Goal: Task Accomplishment & Management: Manage account settings

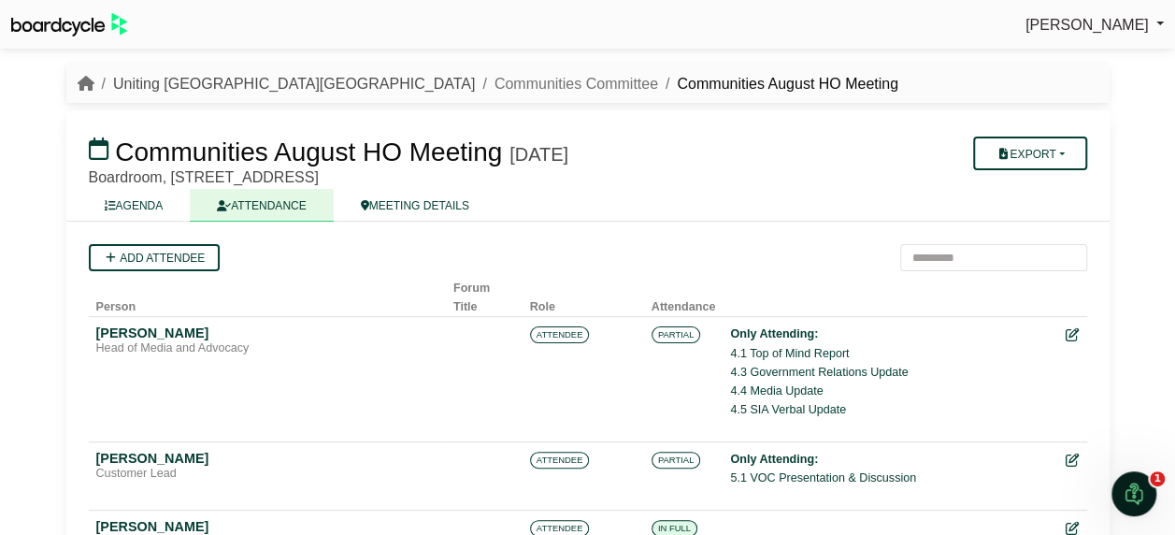
click at [205, 83] on link "Uniting [GEOGRAPHIC_DATA][GEOGRAPHIC_DATA]" at bounding box center [294, 84] width 362 height 16
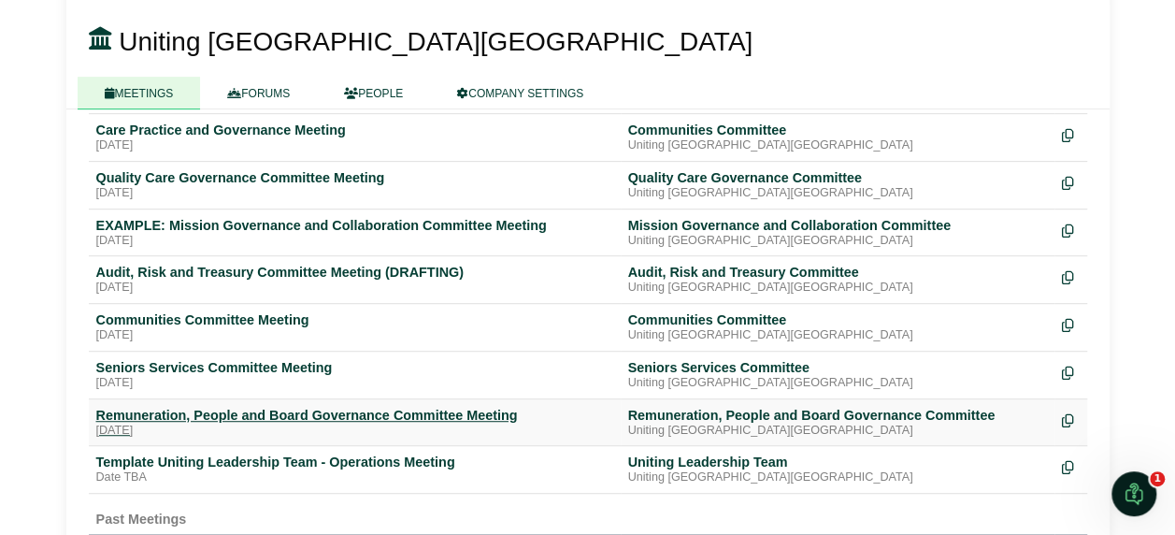
scroll to position [374, 0]
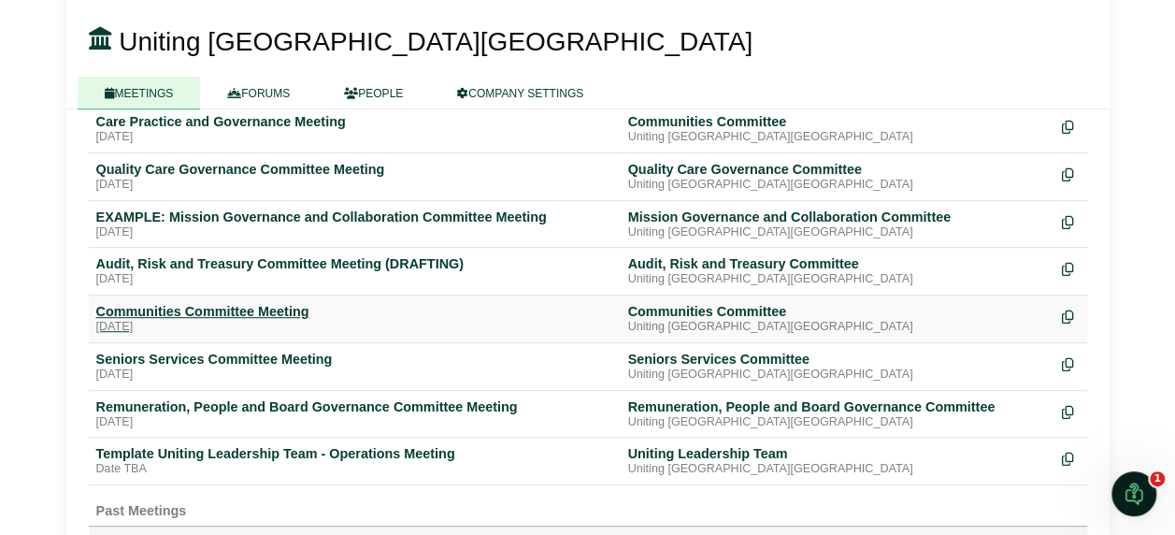
click at [197, 303] on div "Communities Committee Meeting" at bounding box center [354, 311] width 517 height 17
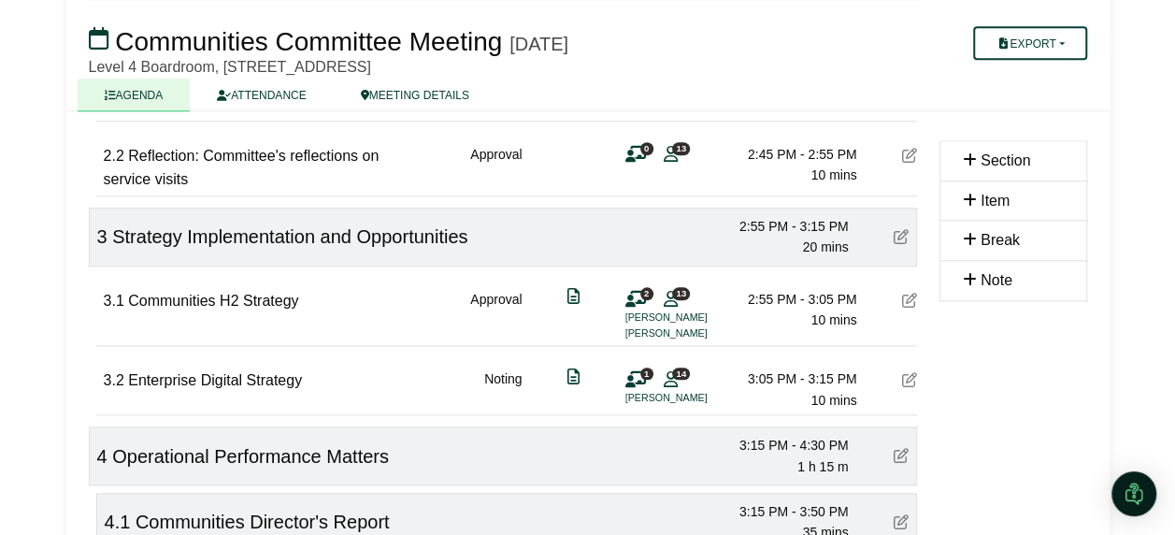
scroll to position [909, 0]
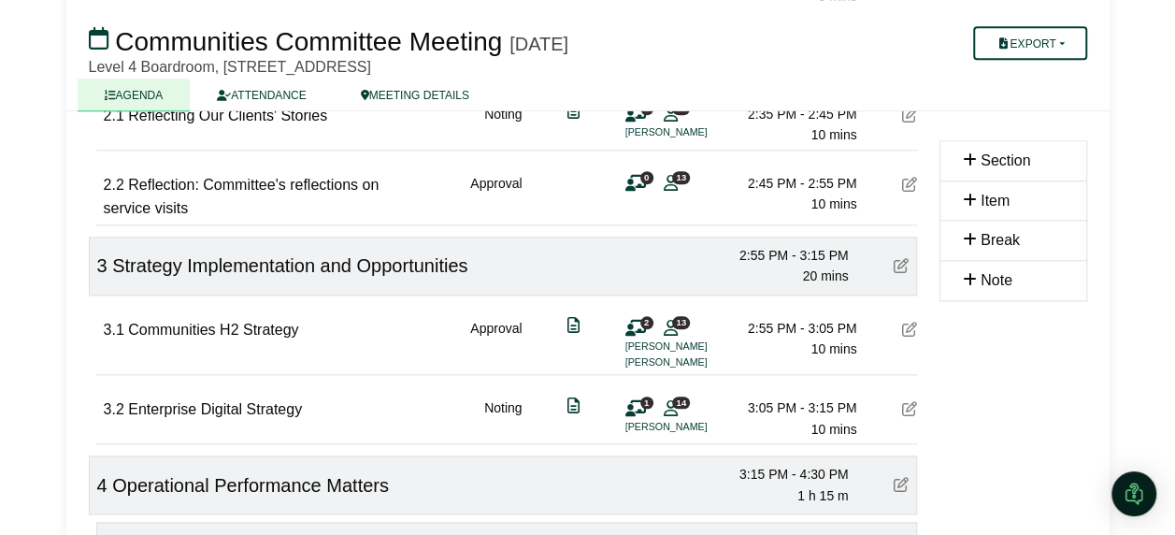
click at [907, 329] on icon at bounding box center [909, 328] width 15 height 15
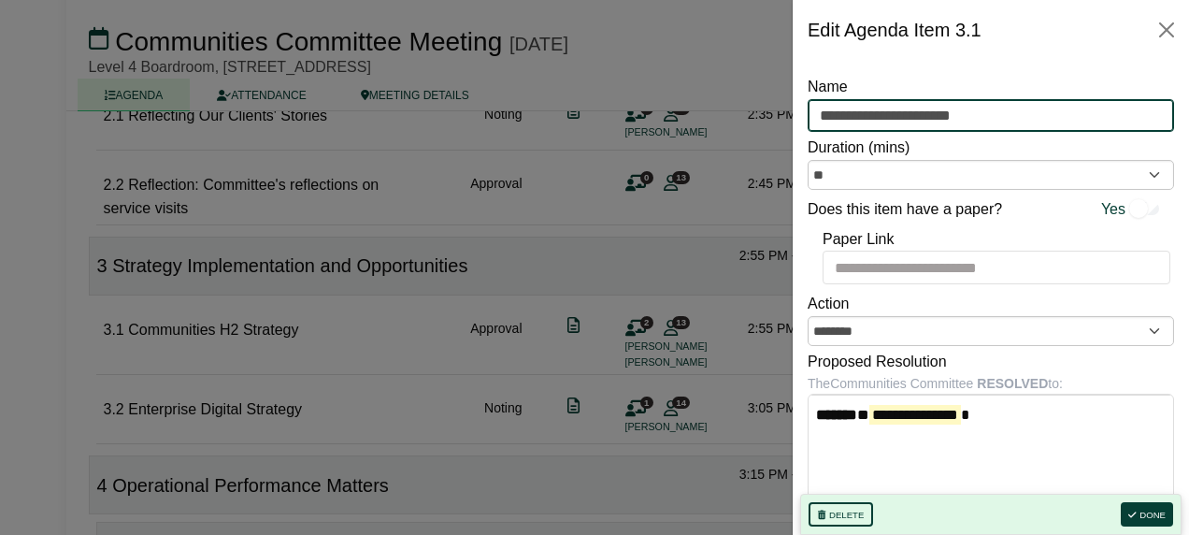
click at [998, 118] on input "**********" at bounding box center [990, 116] width 366 height 34
click at [930, 116] on input "**********" at bounding box center [990, 116] width 366 height 34
click at [1022, 114] on input "**********" at bounding box center [990, 116] width 366 height 34
type input "**********"
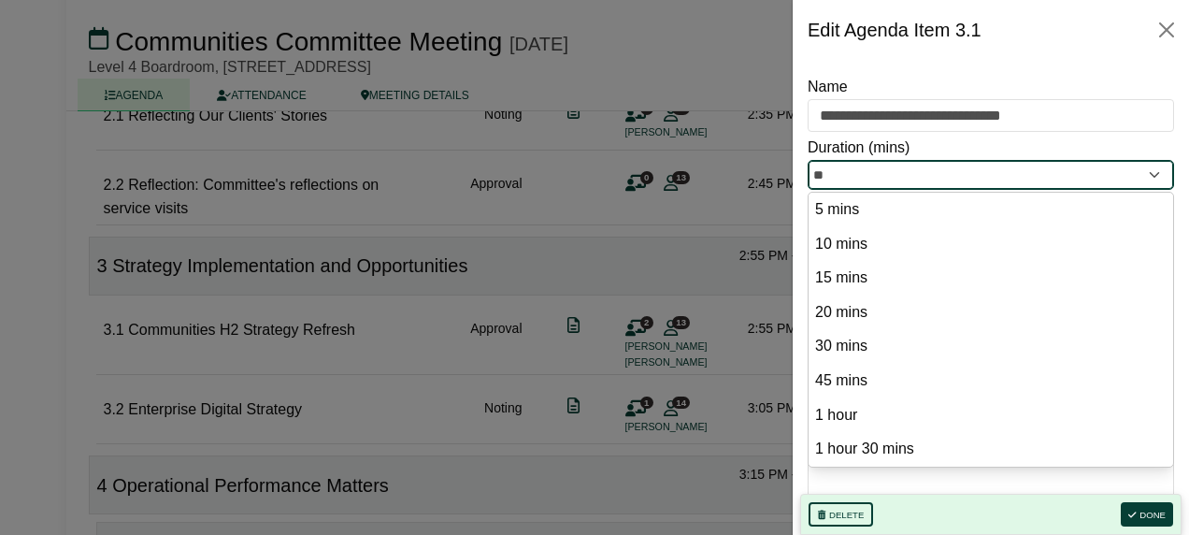
drag, startPoint x: 922, startPoint y: 171, endPoint x: 806, endPoint y: 178, distance: 117.1
click at [806, 178] on div "**********" at bounding box center [990, 297] width 396 height 475
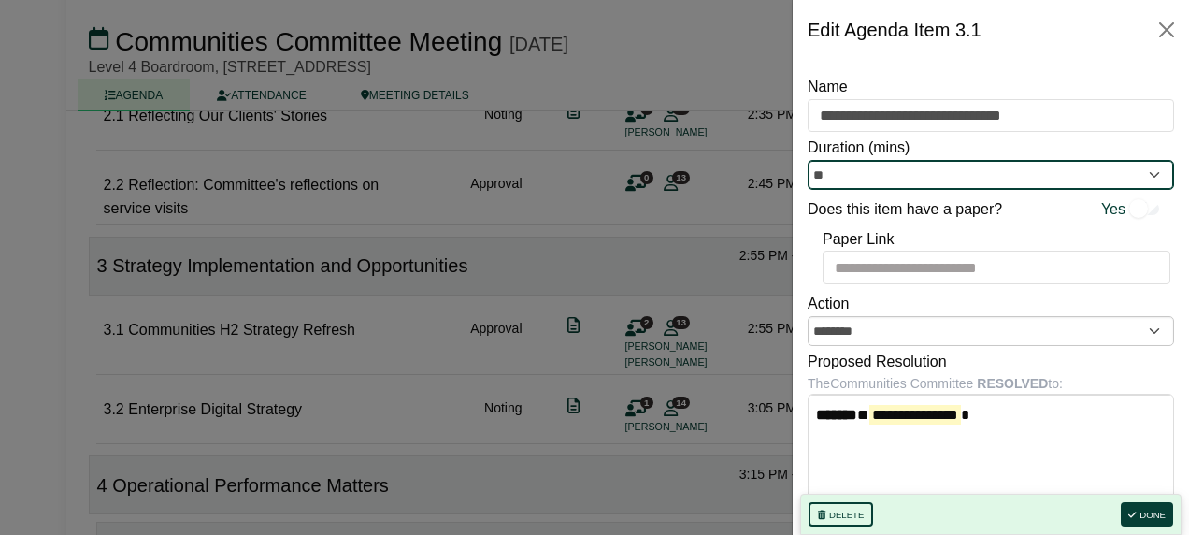
click at [920, 168] on input "**" at bounding box center [990, 175] width 366 height 30
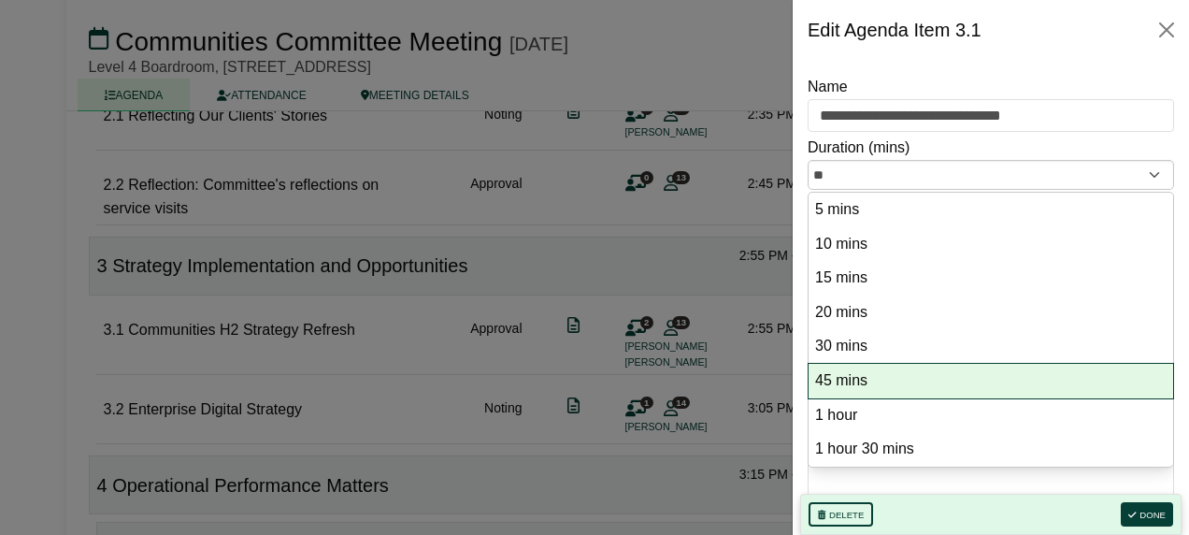
click at [878, 378] on option "45 mins" at bounding box center [990, 380] width 355 height 25
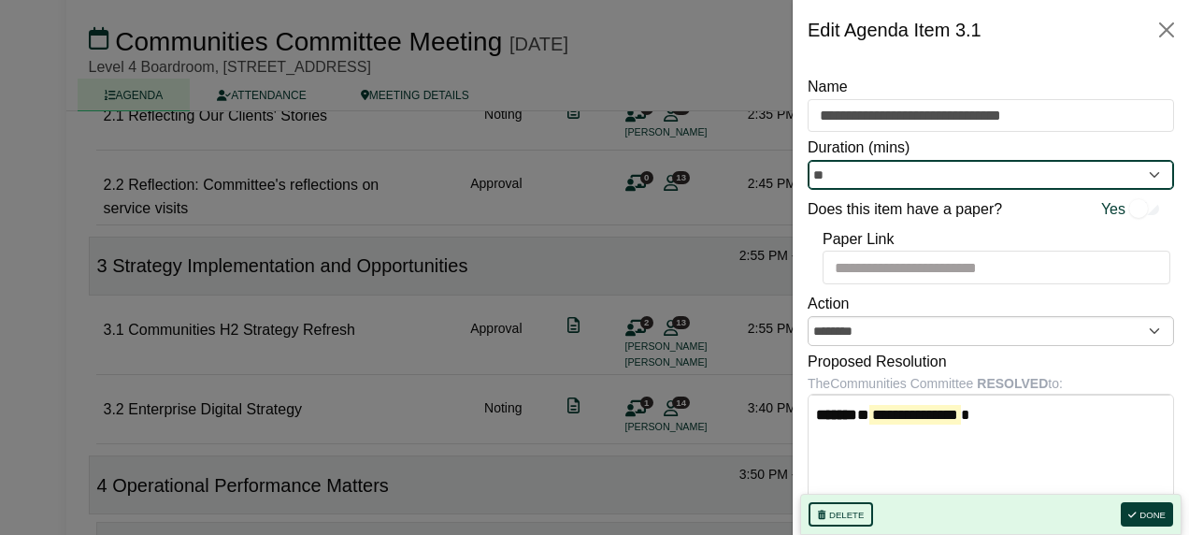
type input "**"
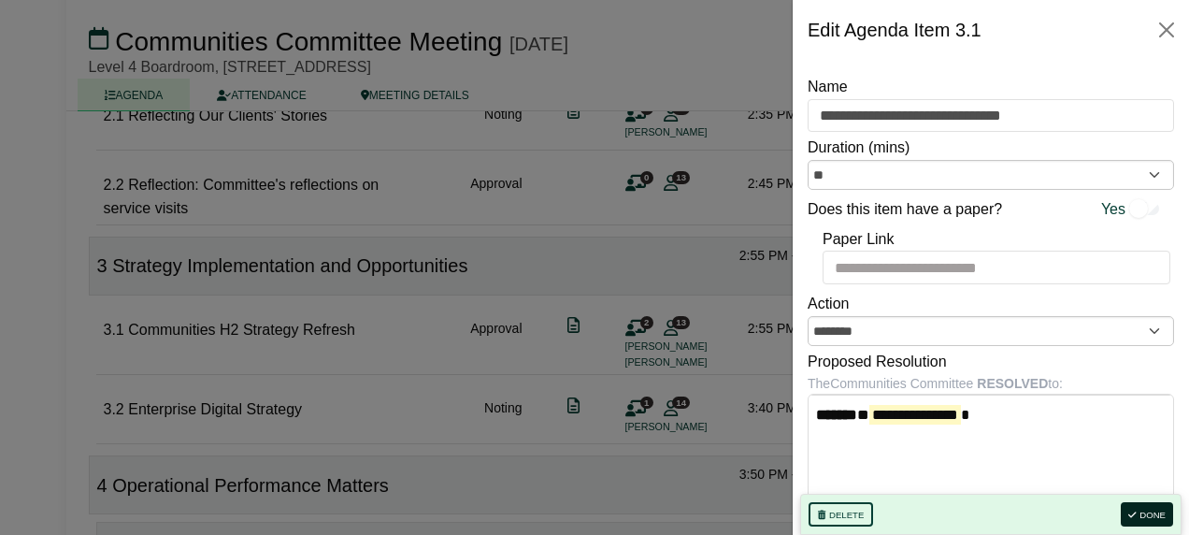
click at [1149, 502] on button "Done" at bounding box center [1146, 514] width 52 height 24
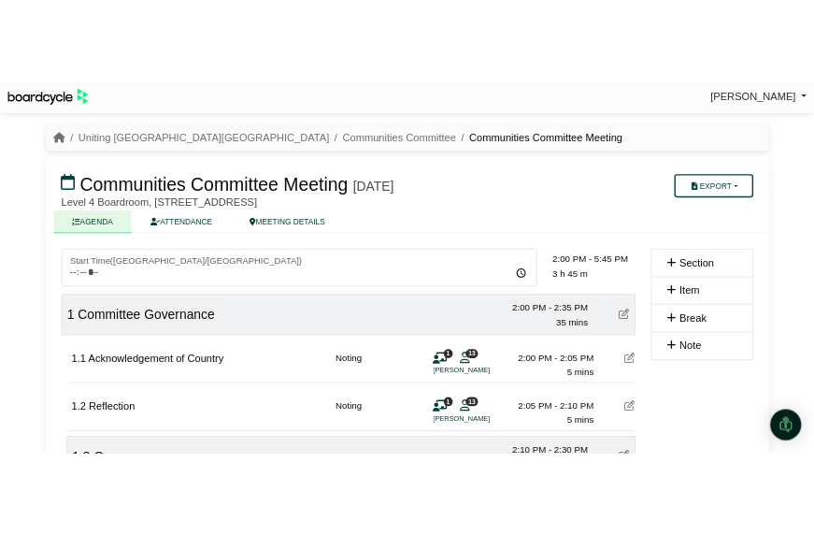
scroll to position [0, 0]
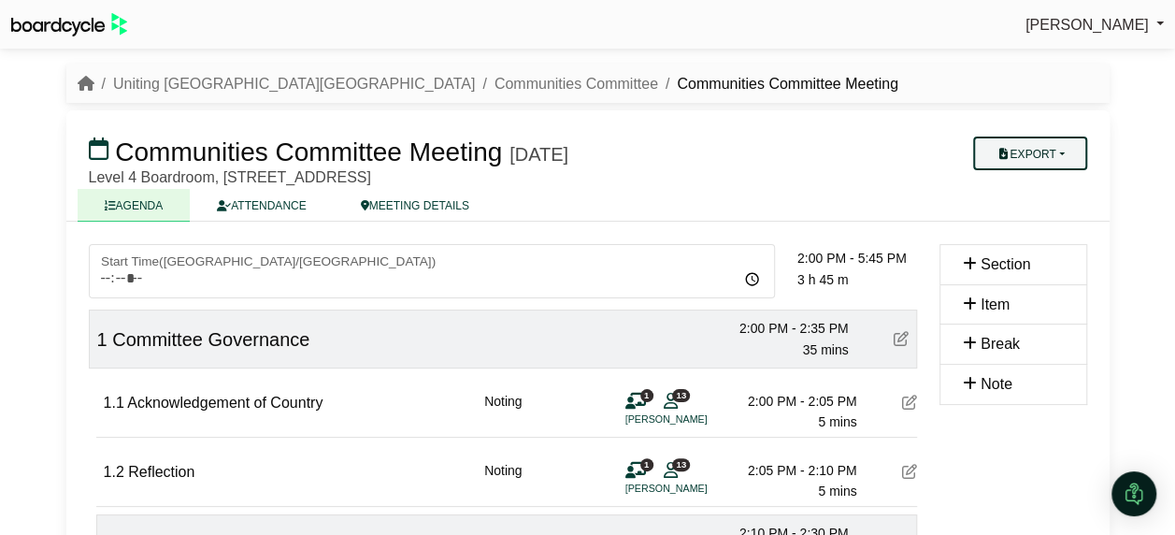
click at [1018, 150] on button "Export" at bounding box center [1029, 153] width 113 height 34
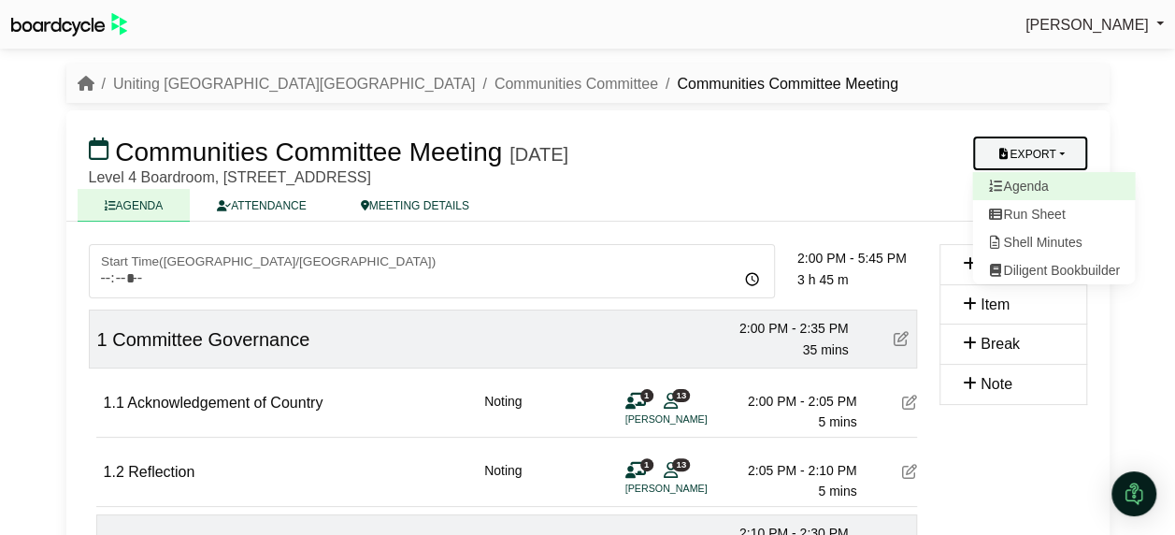
click at [1037, 187] on link "Agenda" at bounding box center [1053, 186] width 163 height 28
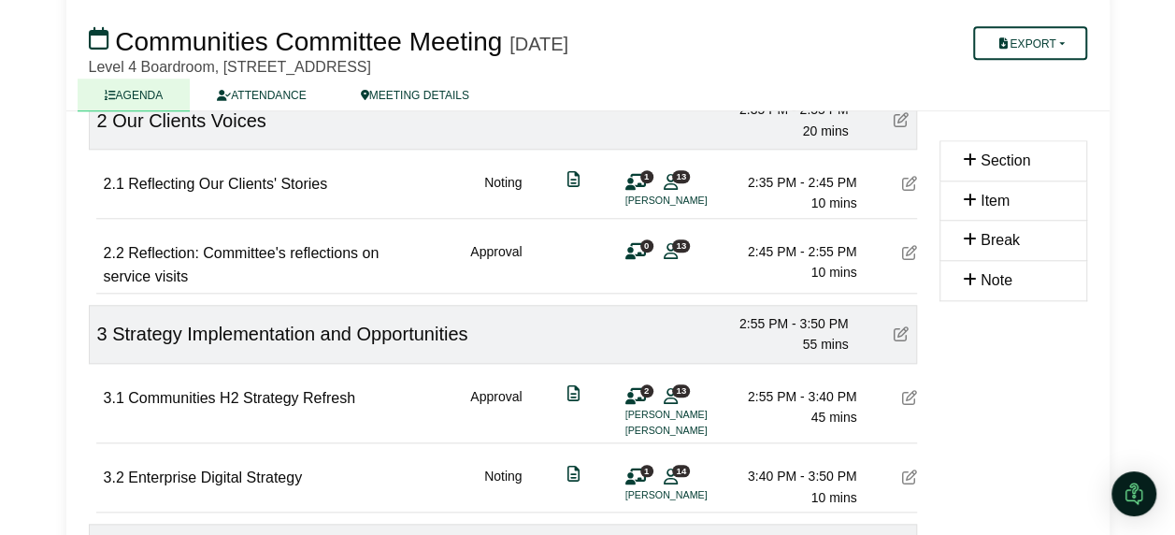
scroll to position [934, 0]
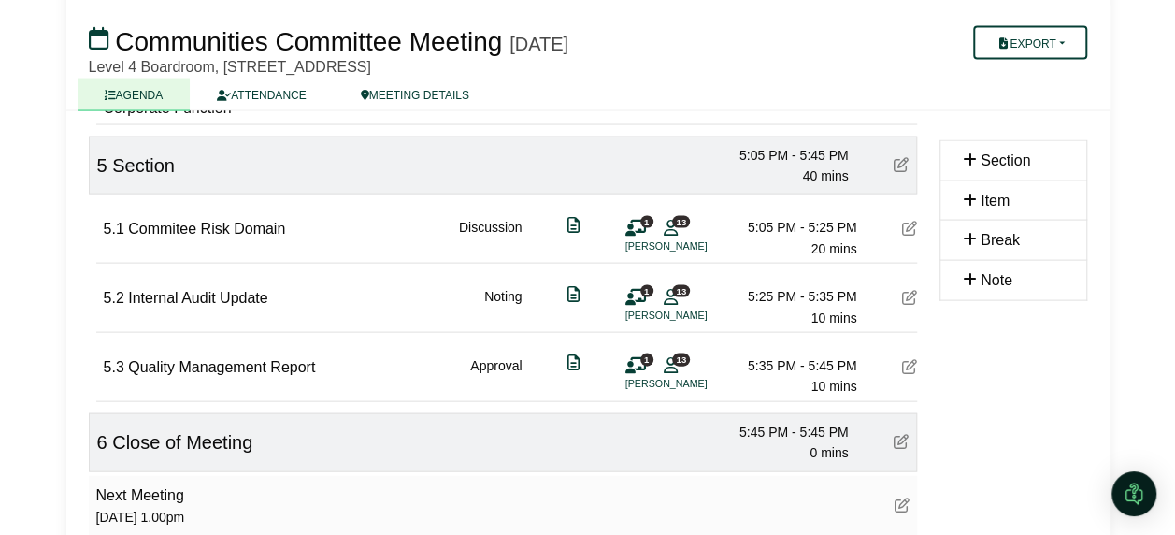
scroll to position [1937, 0]
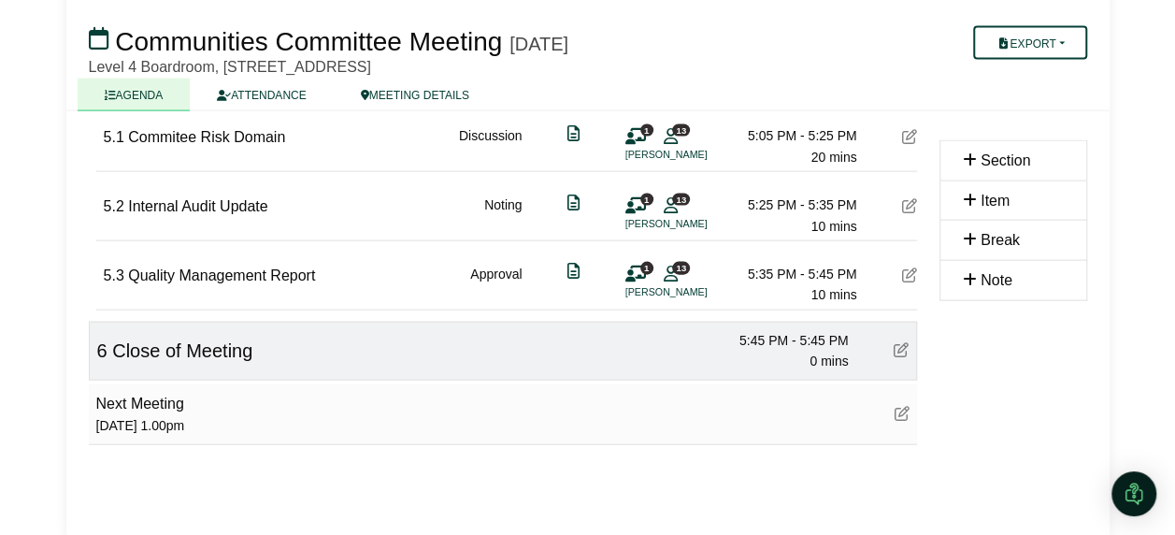
click at [185, 396] on div "Next Meeting Thursday, 20 November at 1.00pm" at bounding box center [140, 414] width 89 height 45
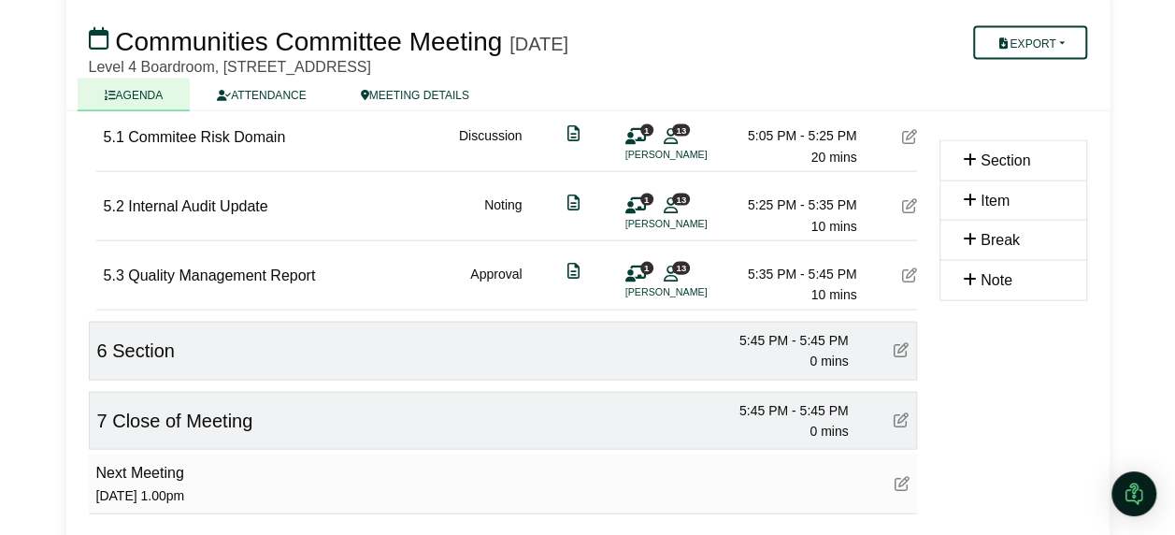
scroll to position [1985, 0]
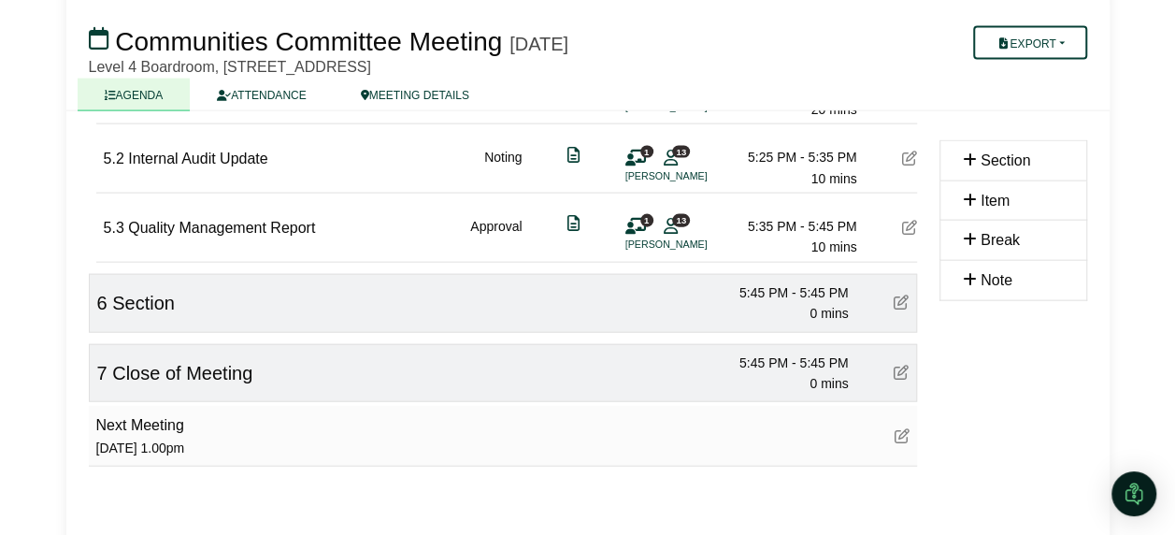
click at [899, 294] on icon at bounding box center [900, 301] width 15 height 15
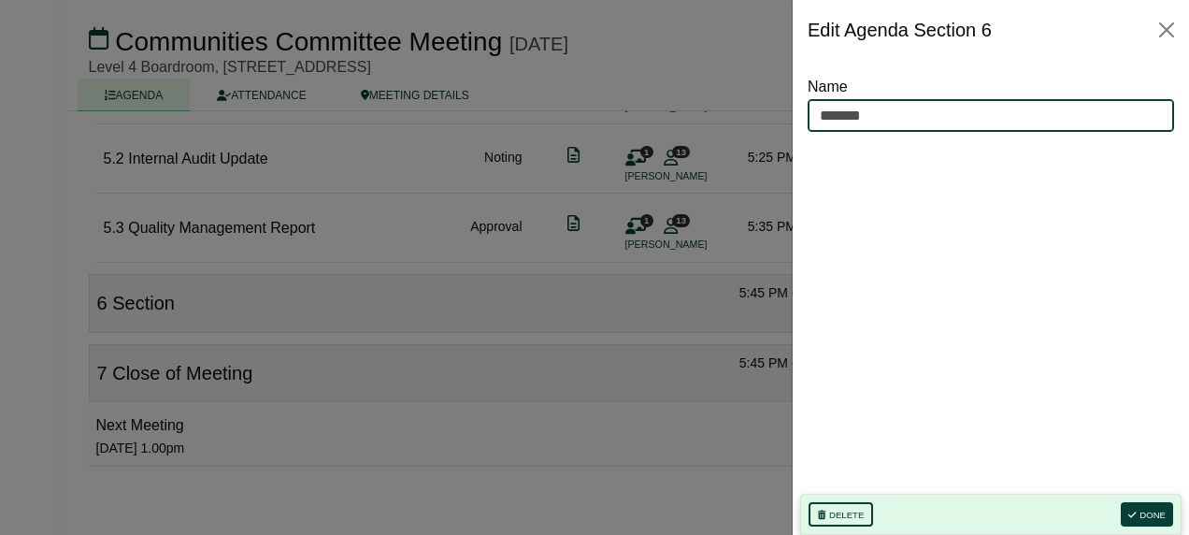
drag, startPoint x: 884, startPoint y: 107, endPoint x: 721, endPoint y: 105, distance: 162.6
type input "**********"
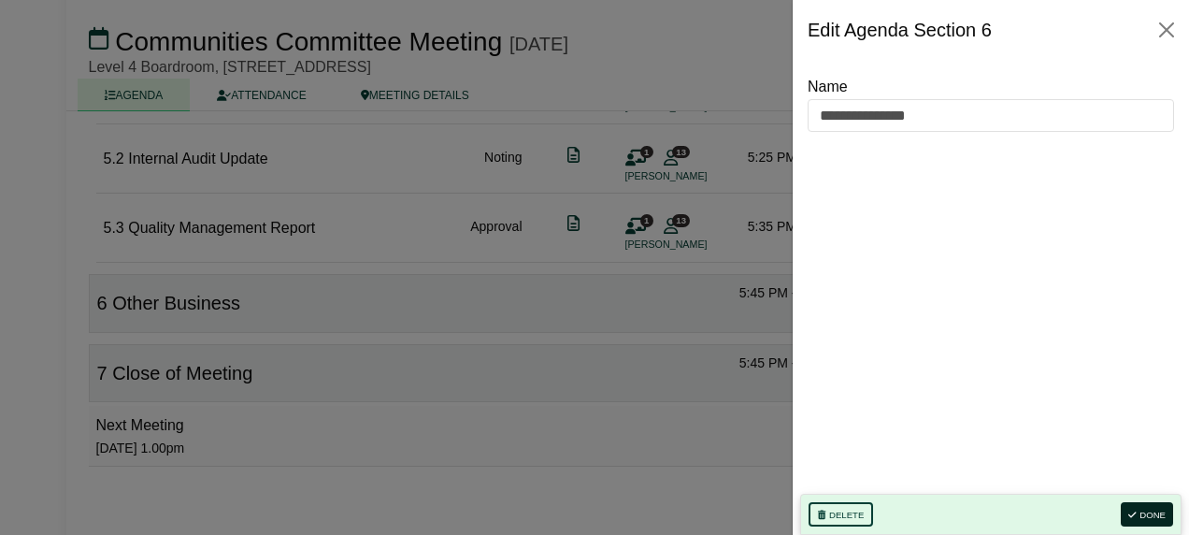
click at [1146, 510] on button "Done" at bounding box center [1146, 514] width 52 height 24
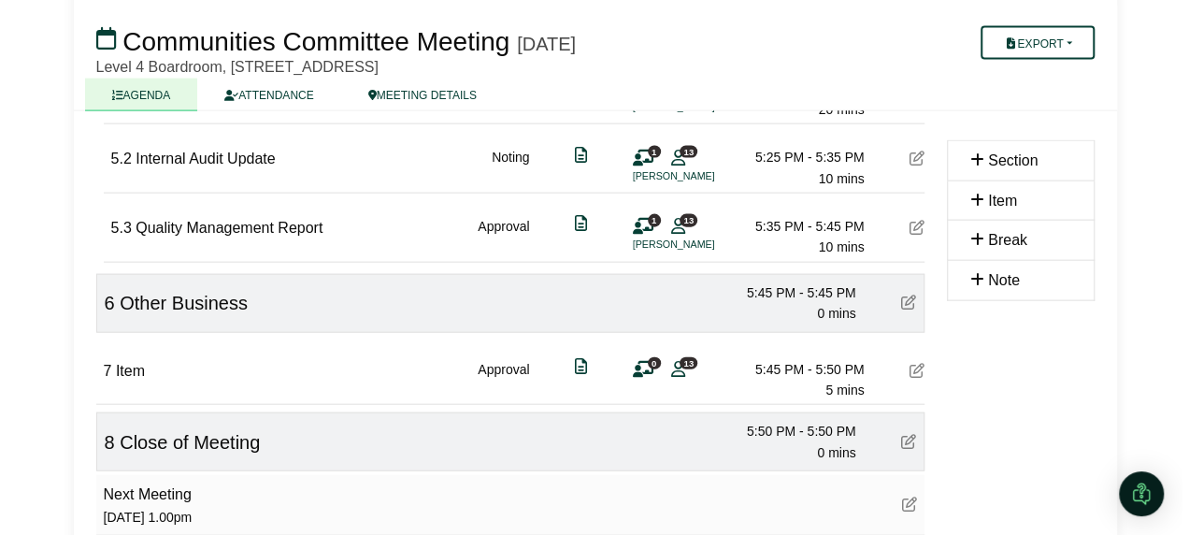
scroll to position [2033, 0]
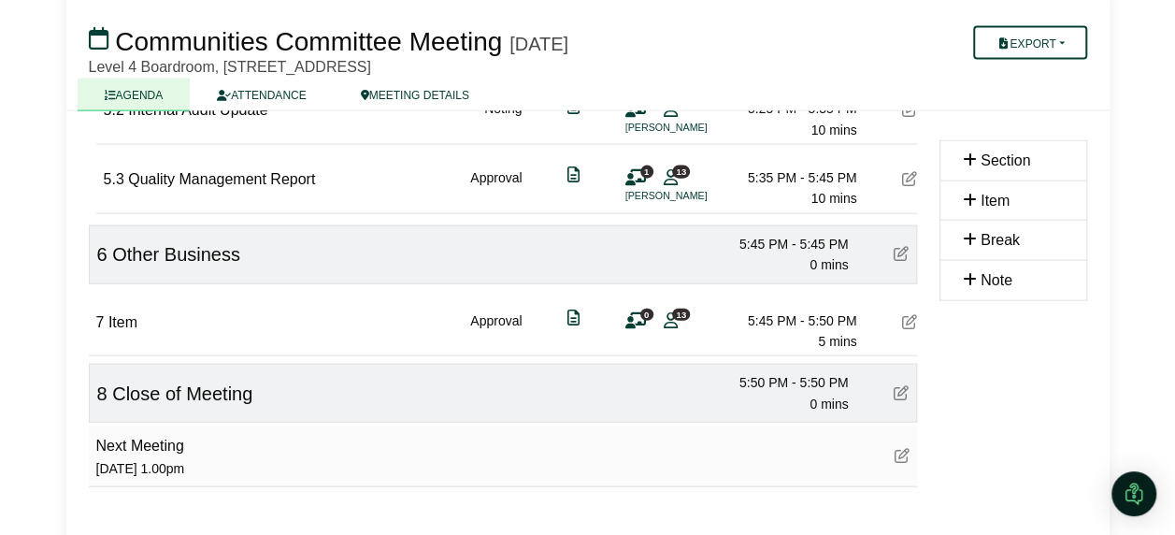
click at [908, 314] on icon at bounding box center [909, 321] width 15 height 15
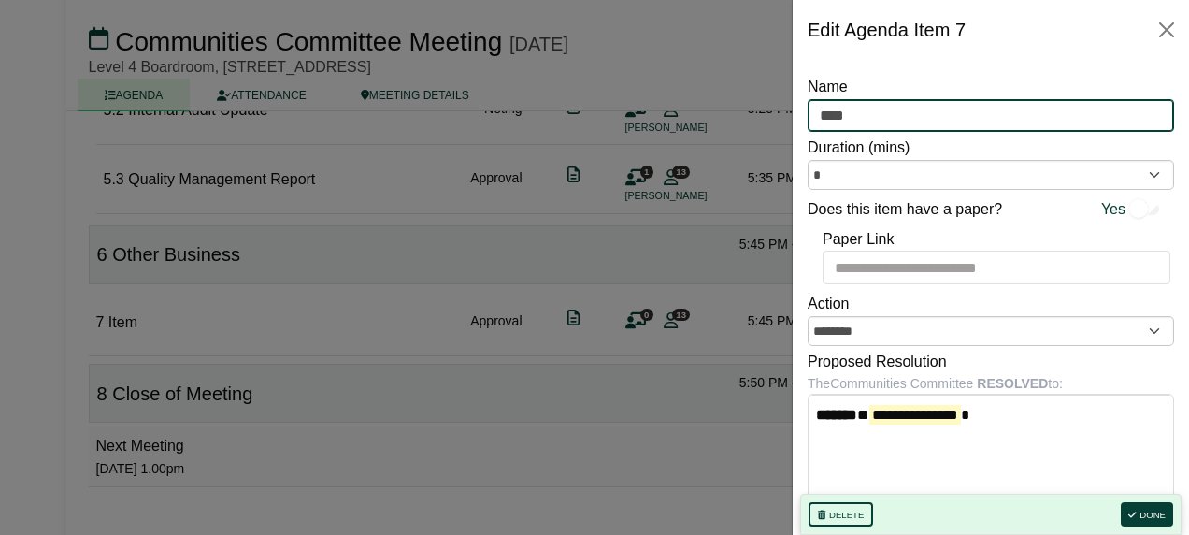
drag, startPoint x: 866, startPoint y: 112, endPoint x: 748, endPoint y: 109, distance: 118.7
type input "**********"
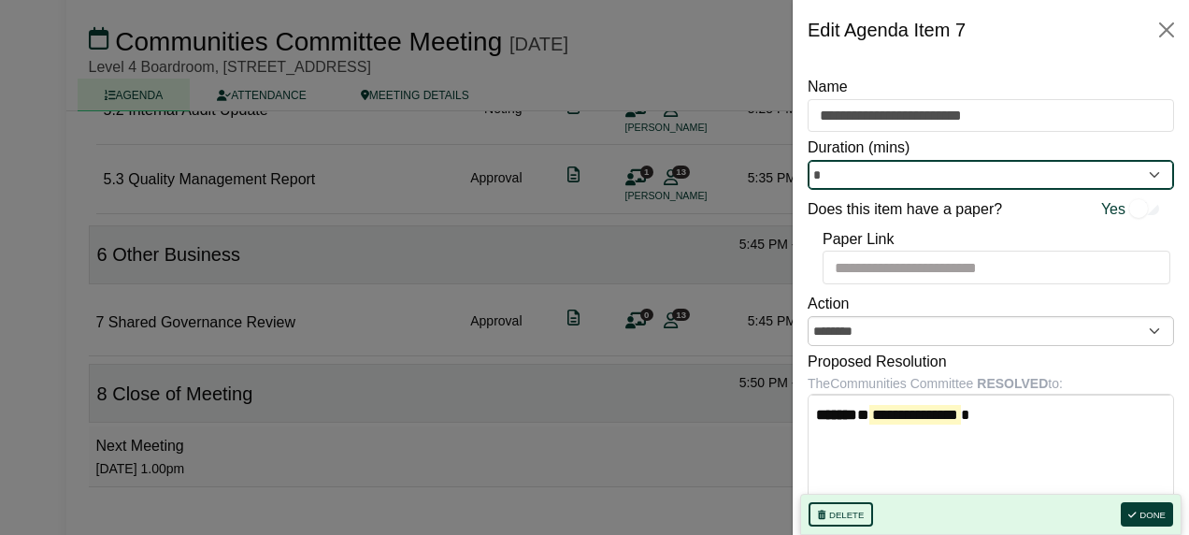
click at [1004, 168] on input "*" at bounding box center [990, 175] width 366 height 30
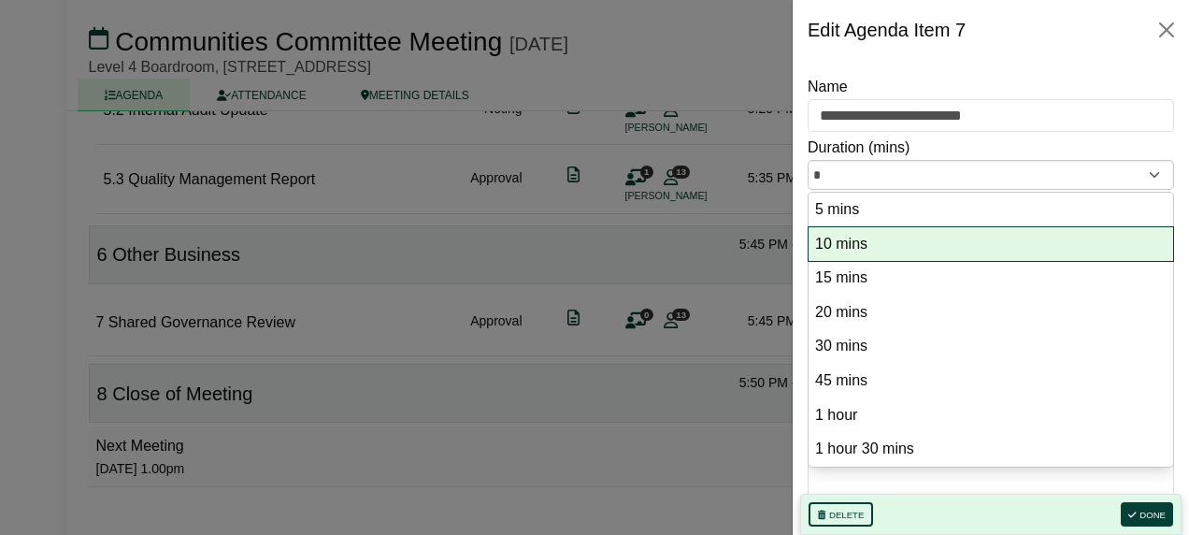
click at [934, 235] on option "10 mins" at bounding box center [990, 244] width 355 height 25
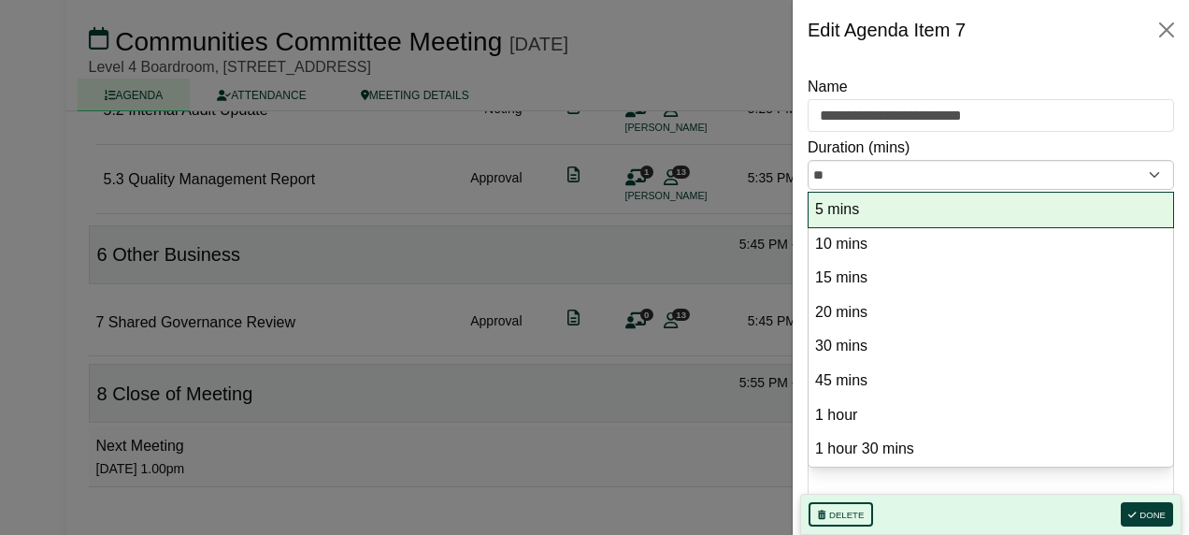
drag, startPoint x: 916, startPoint y: 202, endPoint x: 934, endPoint y: 199, distance: 18.9
click at [916, 201] on option "5 mins" at bounding box center [990, 209] width 355 height 25
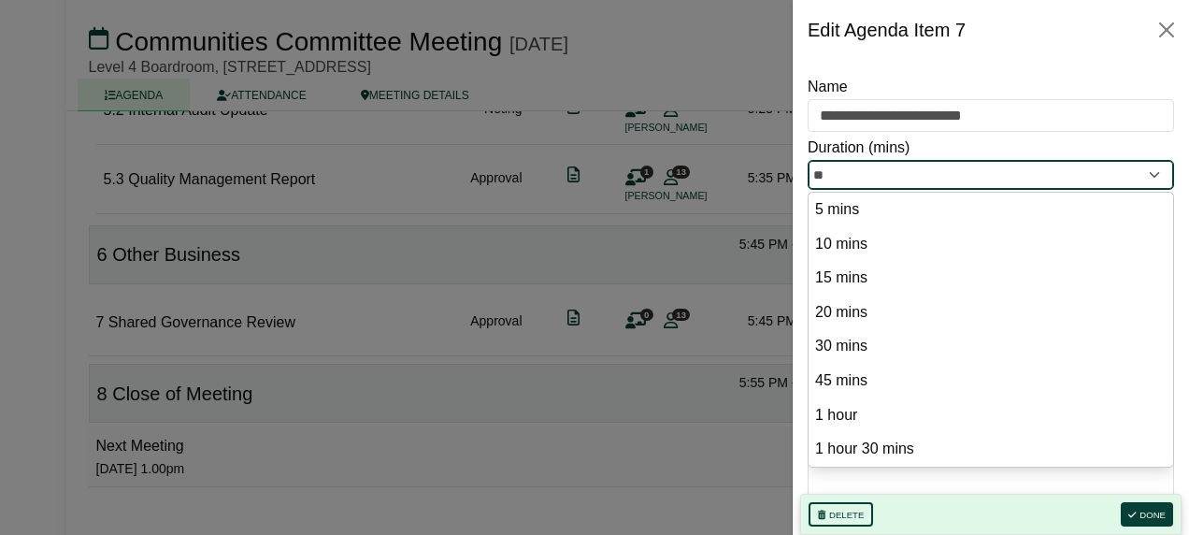
type input "*"
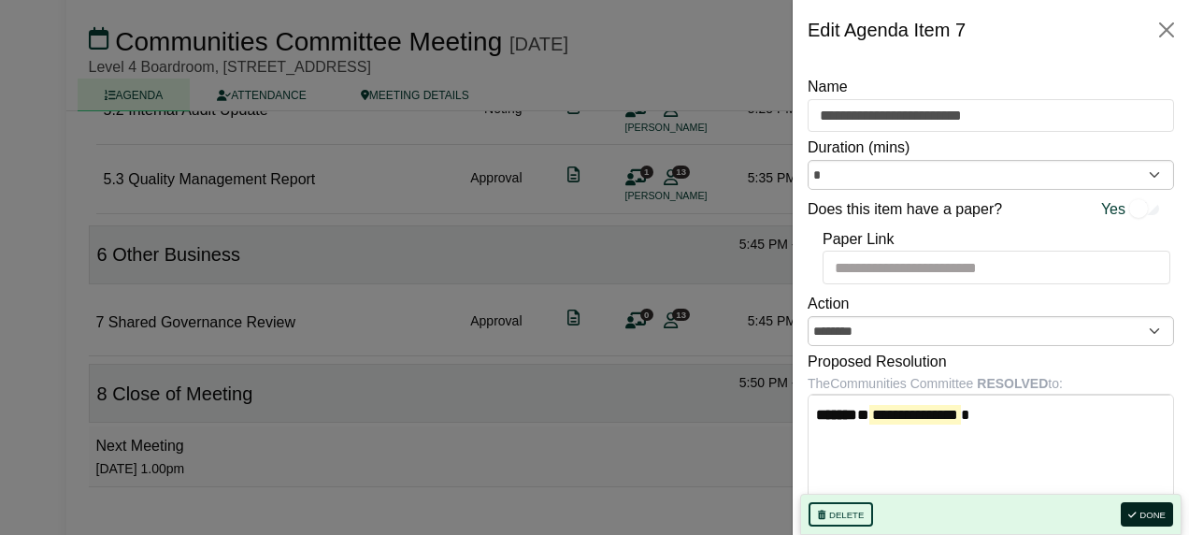
click at [1152, 507] on button "Done" at bounding box center [1146, 514] width 52 height 24
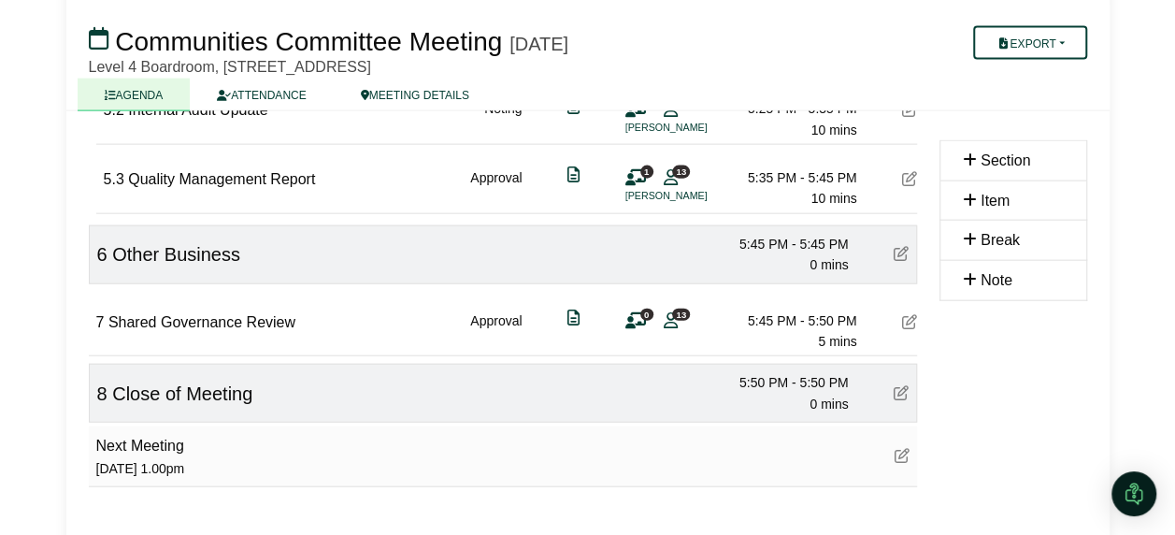
click at [636, 321] on icon at bounding box center [635, 321] width 21 height 1
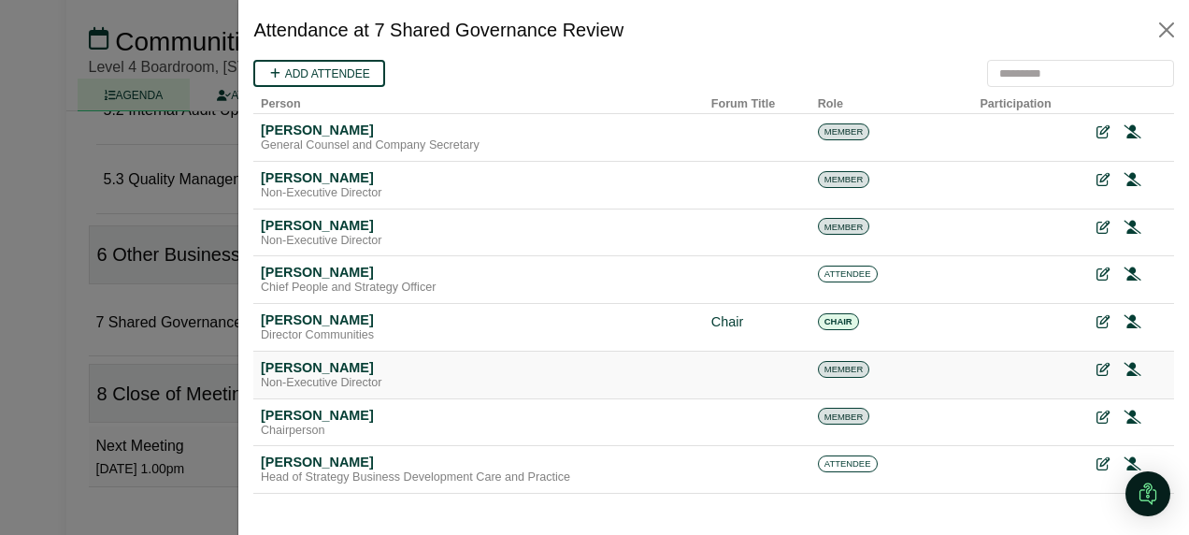
scroll to position [0, 0]
click at [347, 70] on link "Add attendee" at bounding box center [319, 73] width 132 height 27
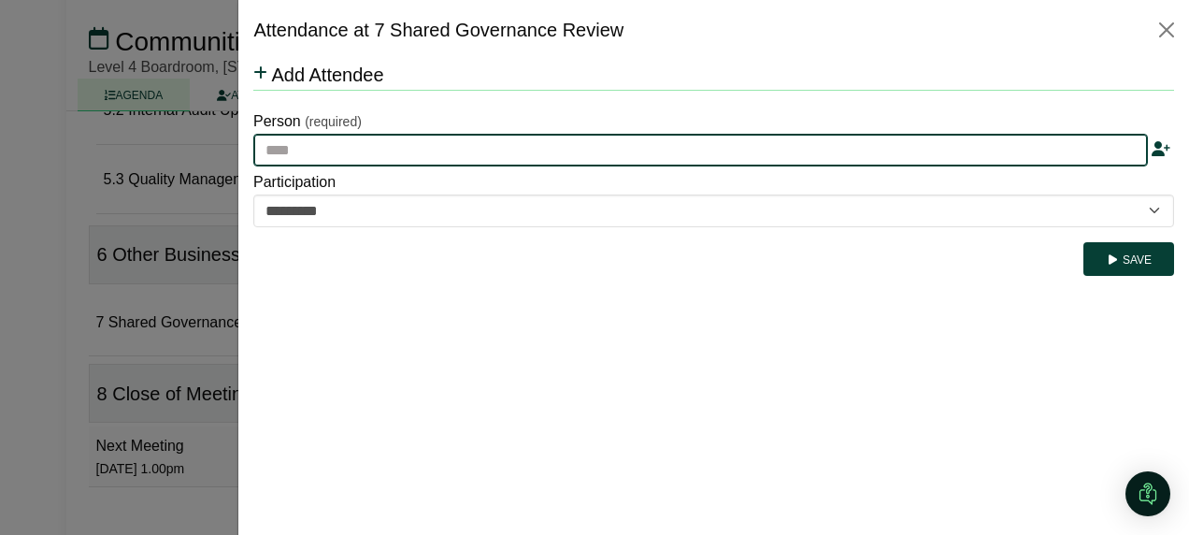
click at [343, 155] on input "text" at bounding box center [700, 151] width 894 height 34
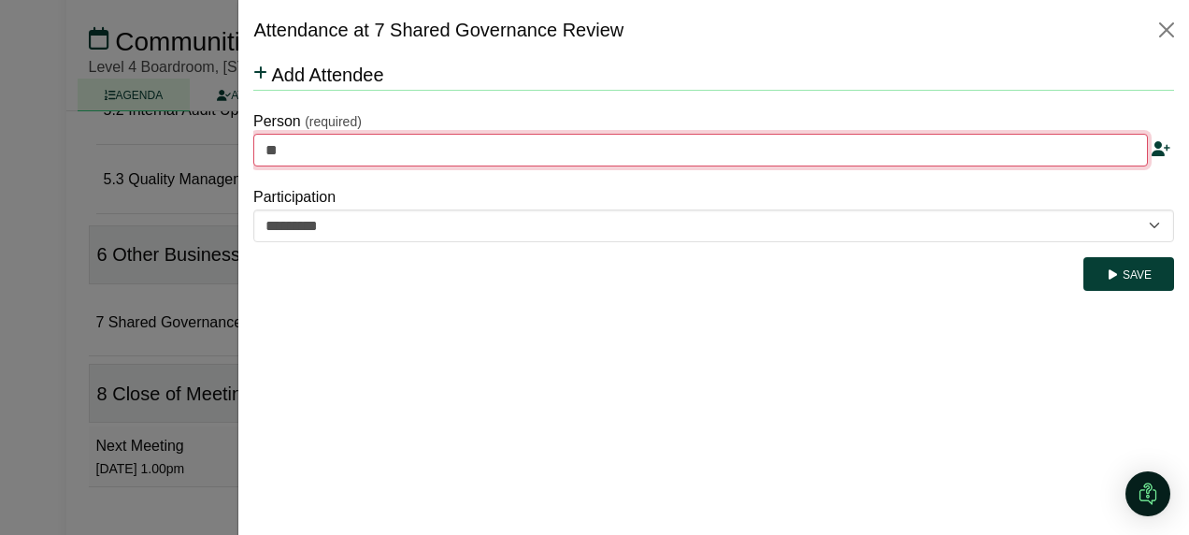
type input "***"
type input "**********"
type input "**"
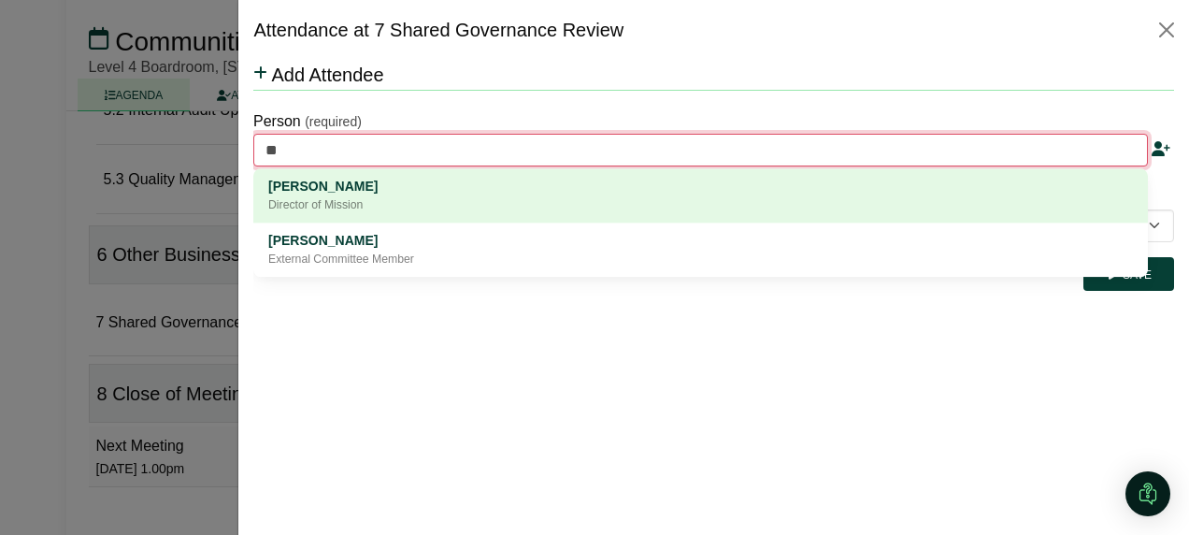
click at [407, 197] on div "Director of Mission" at bounding box center [700, 205] width 864 height 19
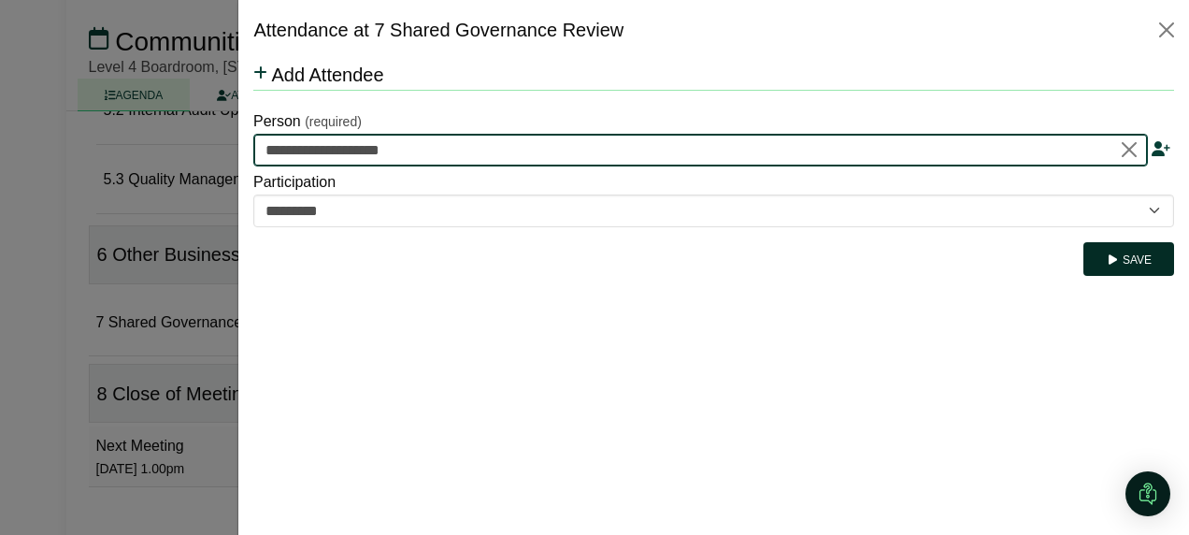
type input "**********"
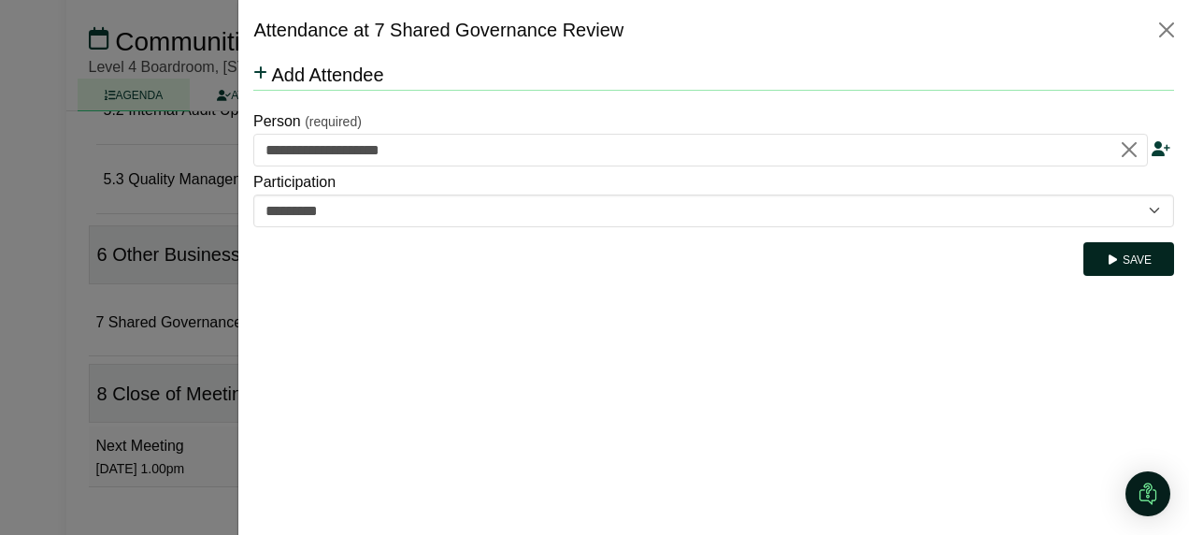
click at [1124, 255] on button "Save" at bounding box center [1128, 259] width 91 height 34
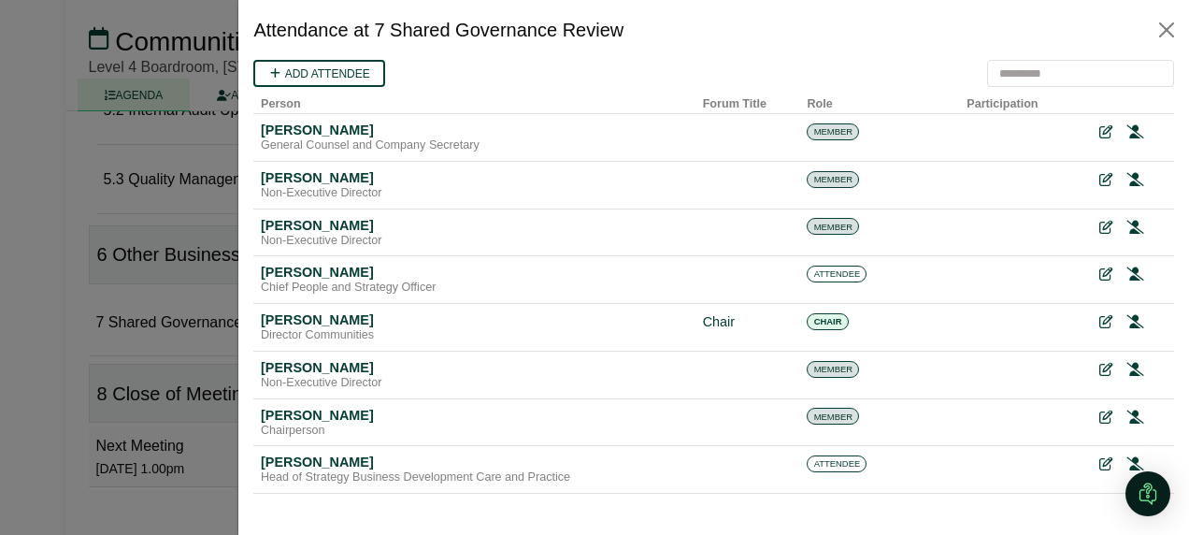
click at [7, 450] on div at bounding box center [594, 267] width 1189 height 535
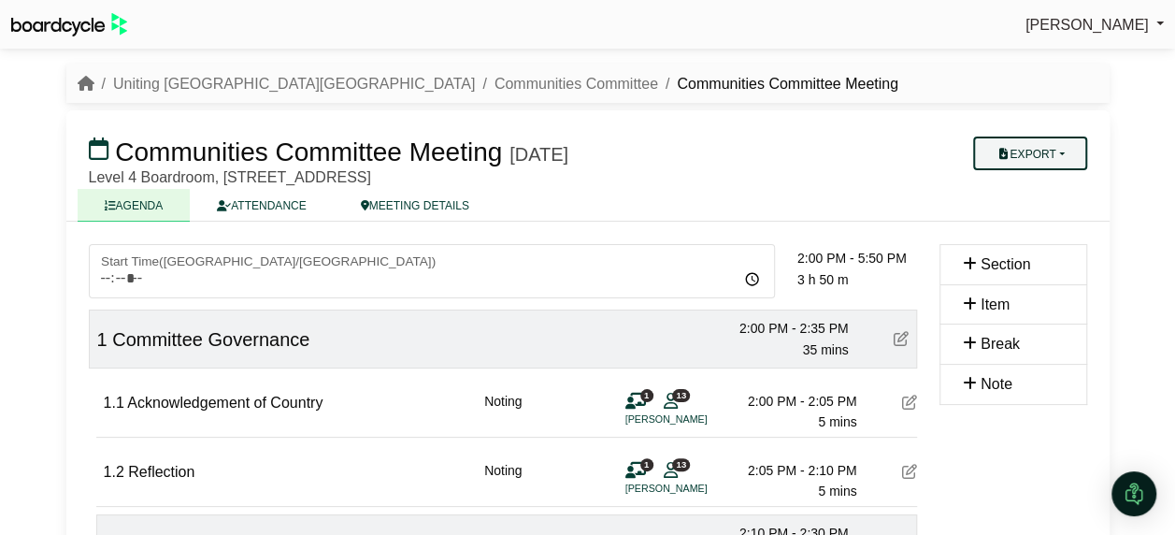
click at [1060, 146] on button "Export" at bounding box center [1029, 153] width 113 height 34
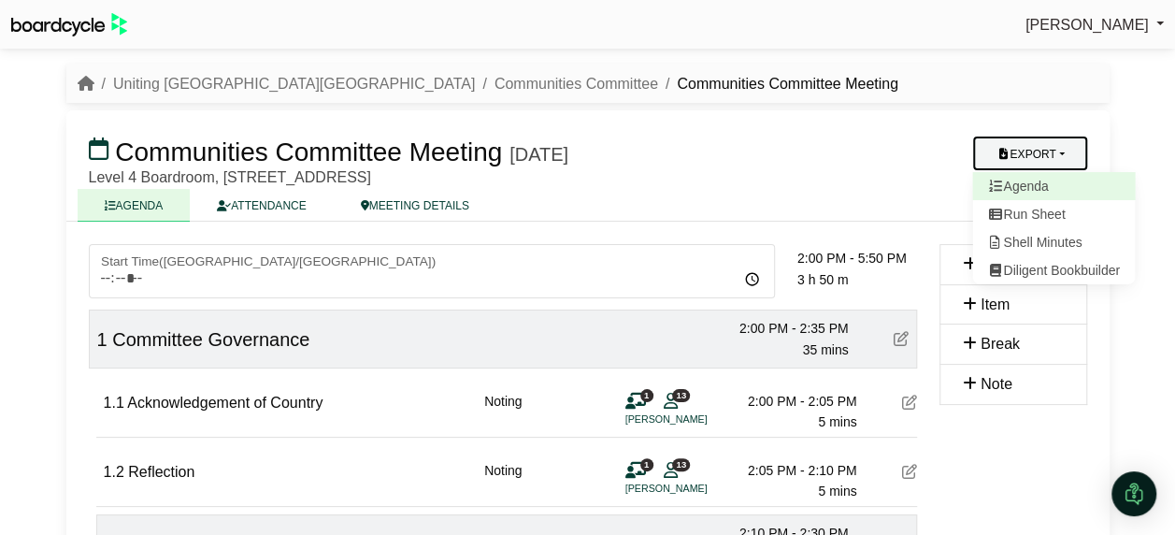
click at [1039, 181] on link "Agenda" at bounding box center [1053, 186] width 163 height 28
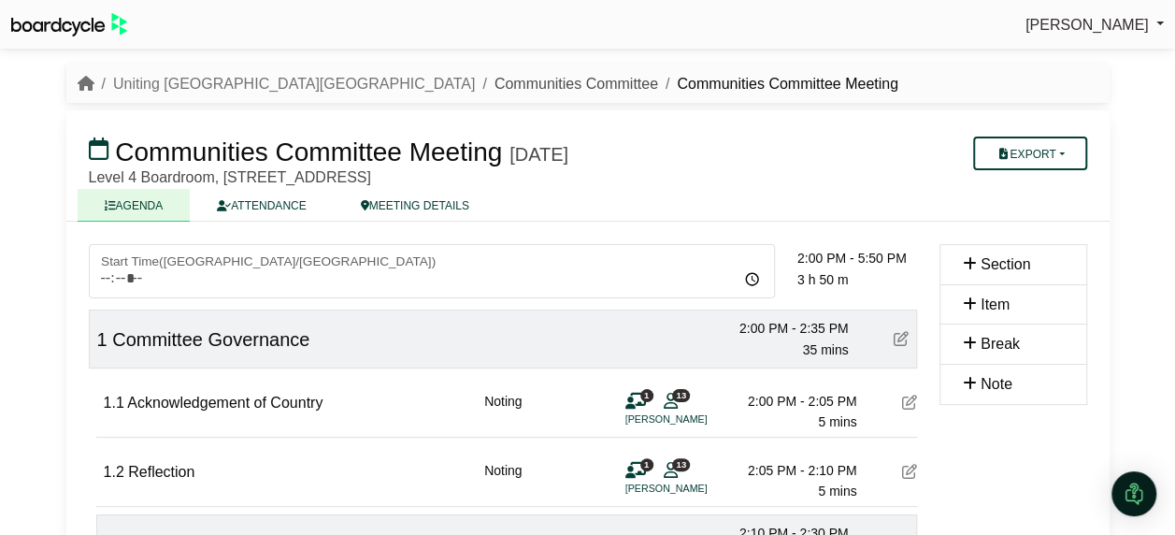
click at [494, 76] on link "Communities Committee" at bounding box center [576, 84] width 164 height 16
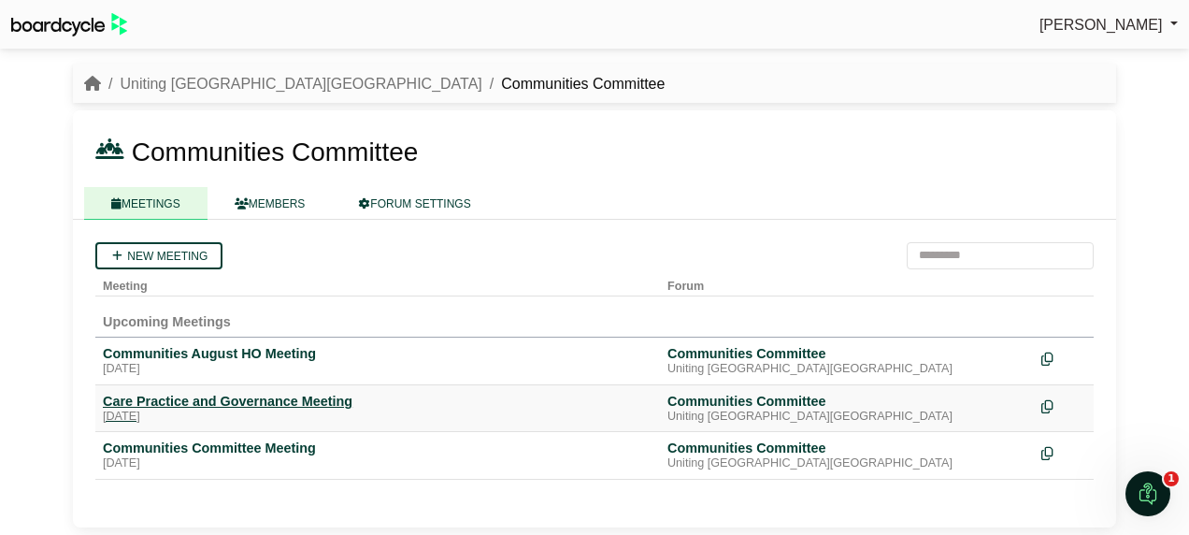
click at [266, 400] on div "Care Practice and Governance Meeting" at bounding box center [377, 400] width 549 height 17
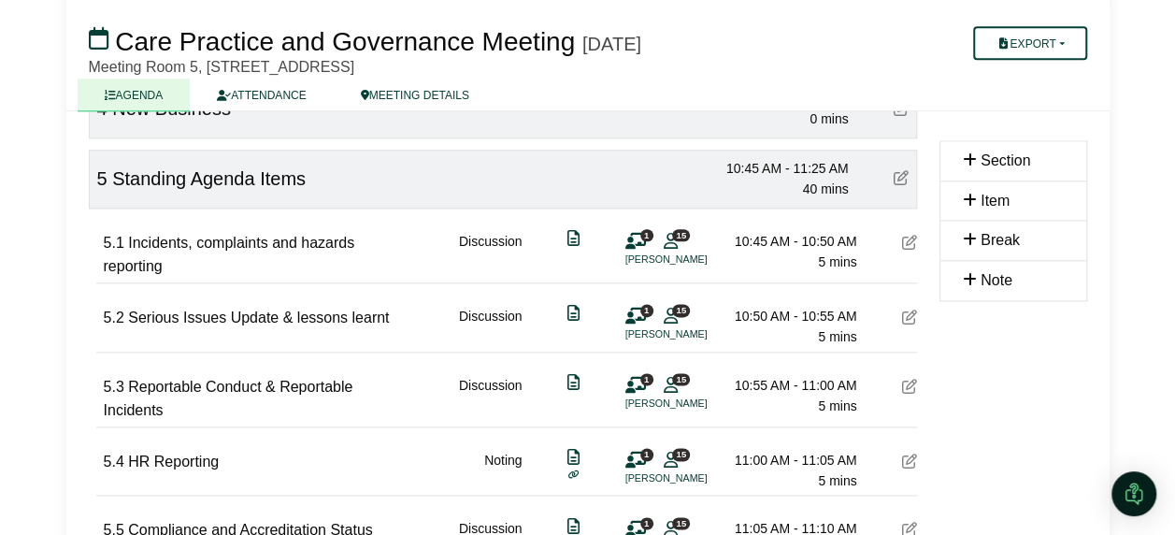
scroll to position [1028, 0]
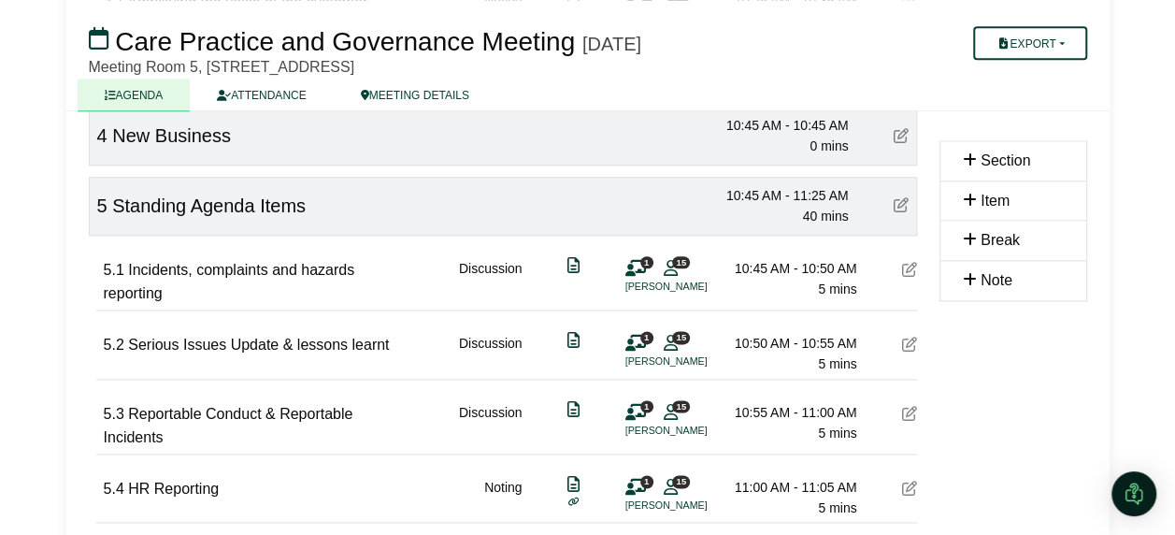
click at [906, 262] on icon at bounding box center [909, 269] width 15 height 15
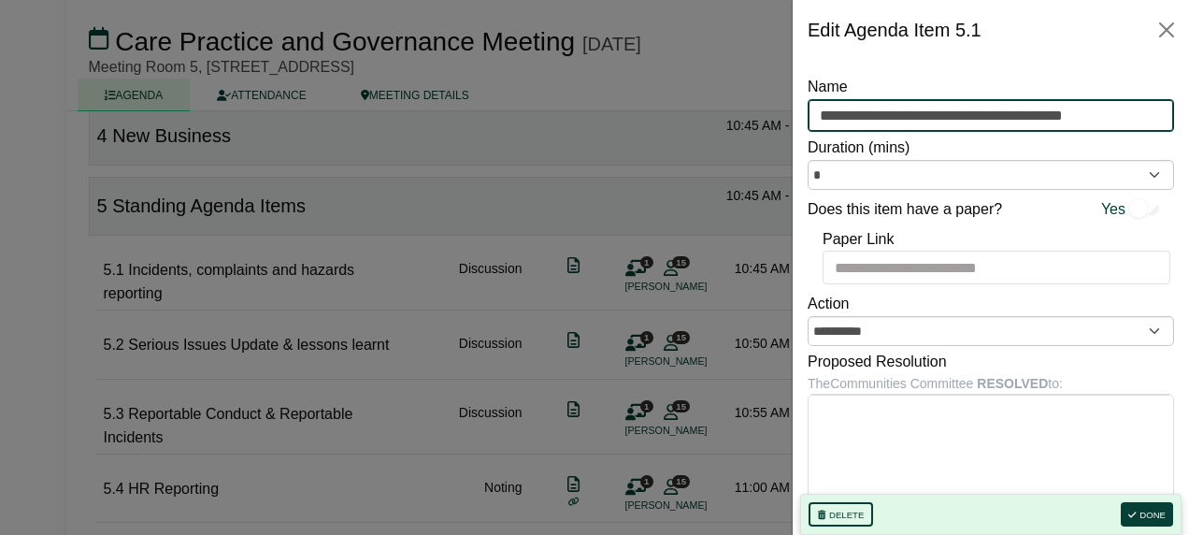
drag, startPoint x: 1024, startPoint y: 121, endPoint x: 725, endPoint y: 121, distance: 299.0
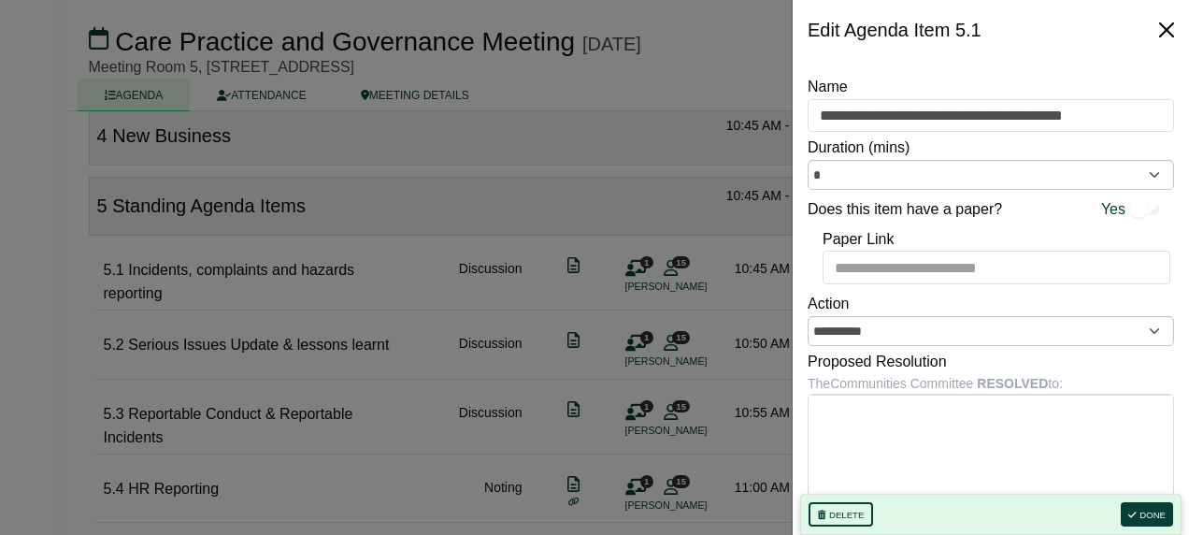
click at [1172, 32] on button "Close" at bounding box center [1166, 30] width 30 height 30
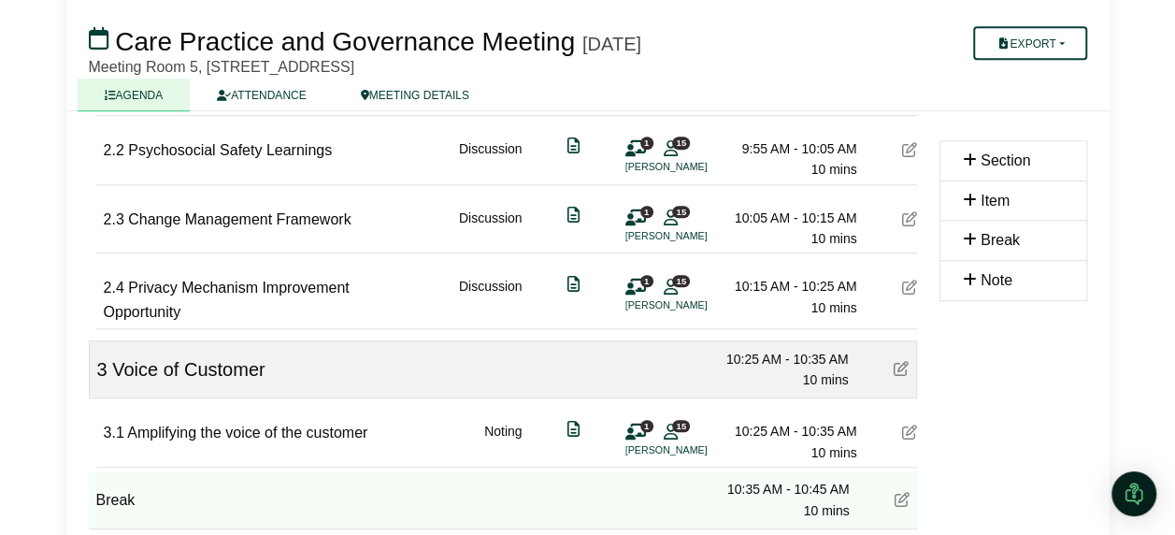
scroll to position [561, 0]
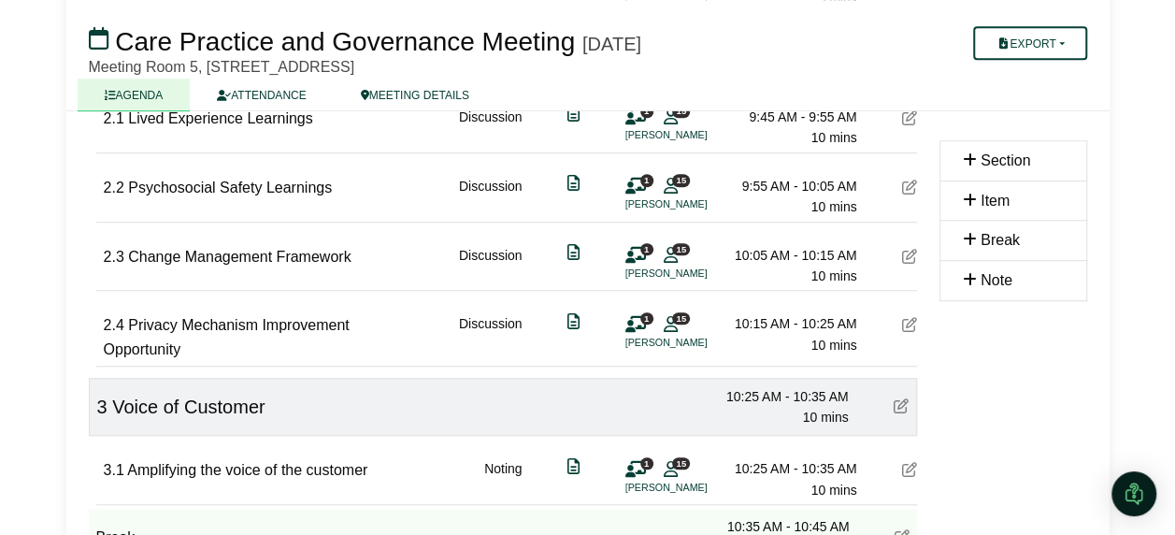
click at [906, 253] on icon at bounding box center [909, 256] width 15 height 15
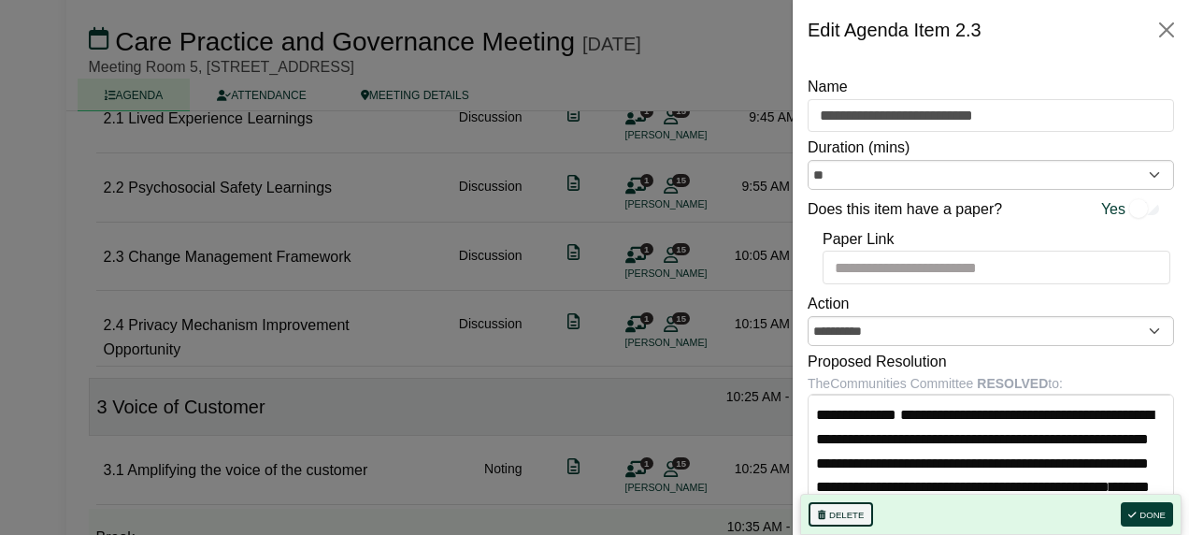
click at [831, 511] on button "Delete" at bounding box center [840, 514] width 64 height 24
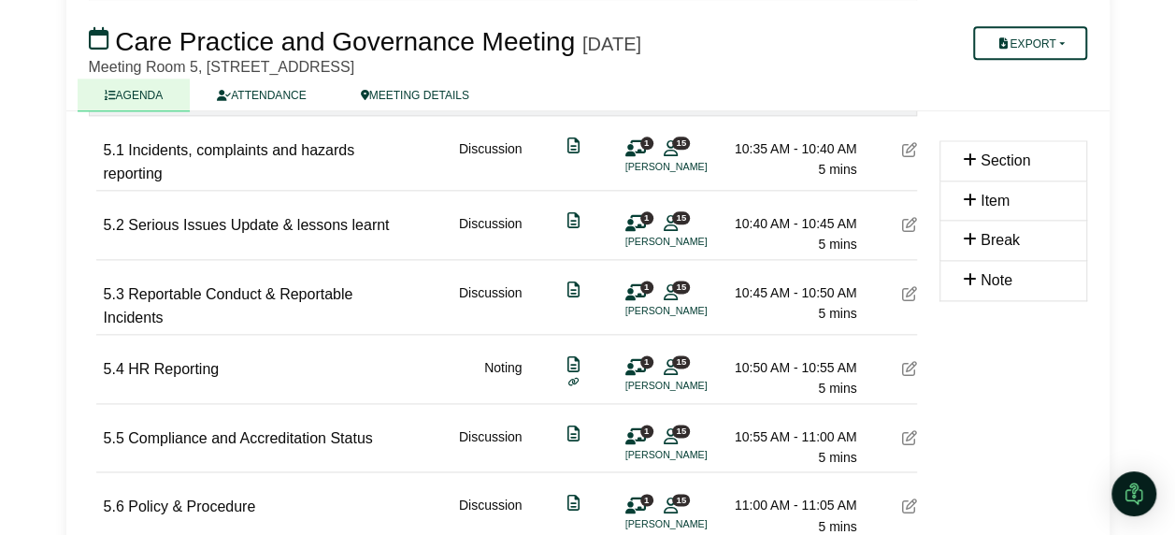
scroll to position [1028, 0]
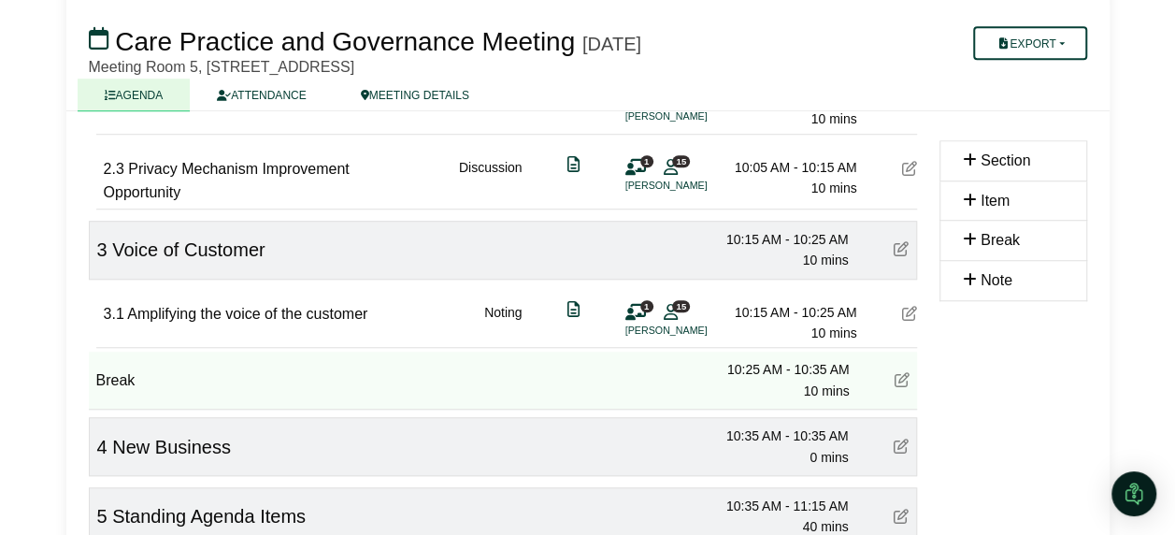
scroll to position [654, 0]
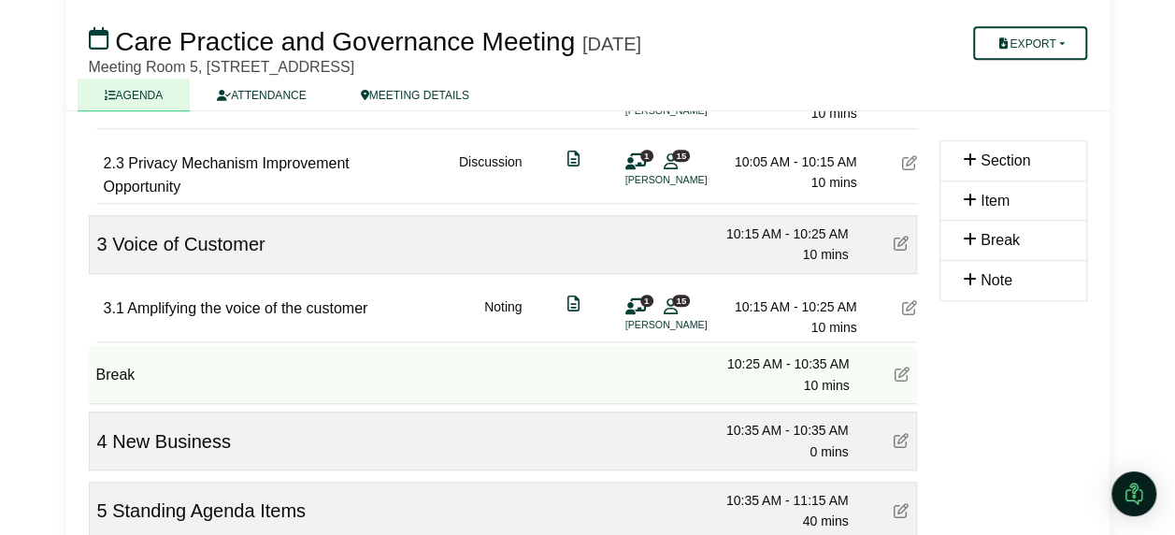
click at [911, 300] on icon at bounding box center [909, 307] width 15 height 15
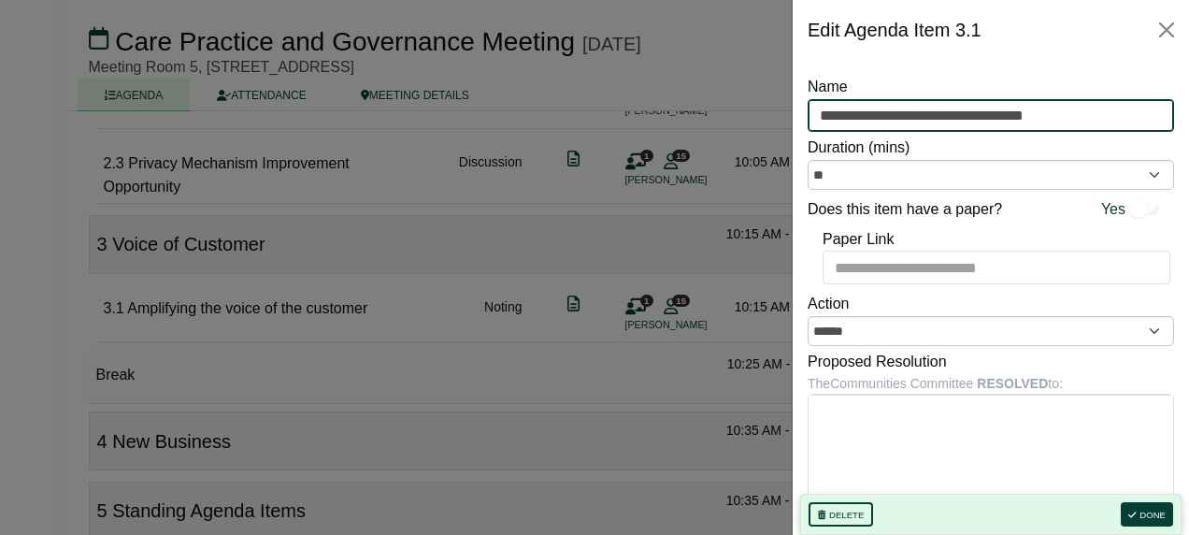
drag, startPoint x: 1075, startPoint y: 119, endPoint x: 727, endPoint y: 112, distance: 347.7
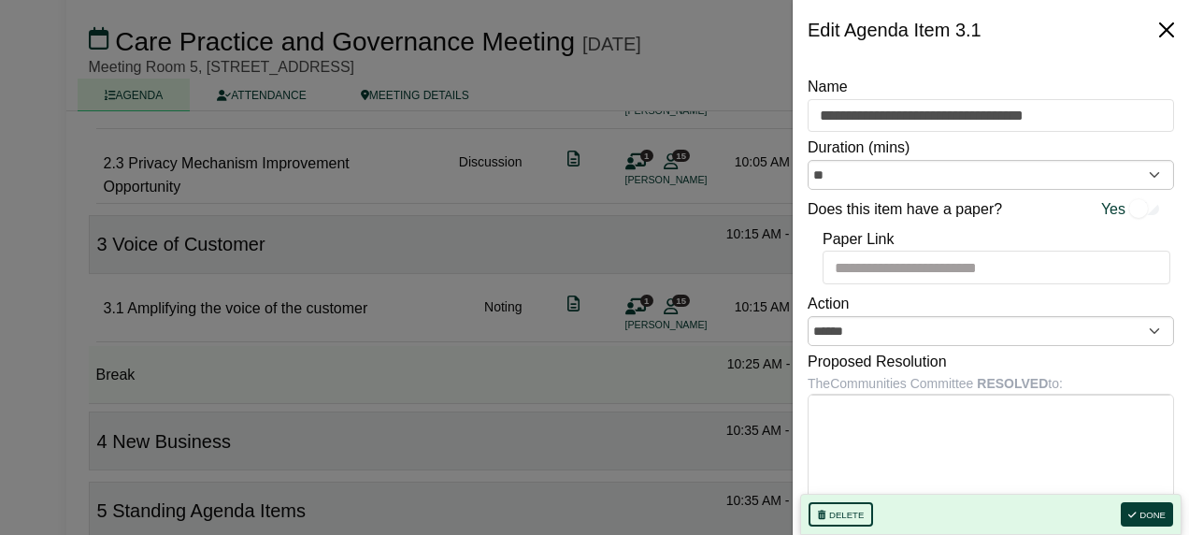
click at [1166, 39] on button "Close" at bounding box center [1166, 30] width 30 height 30
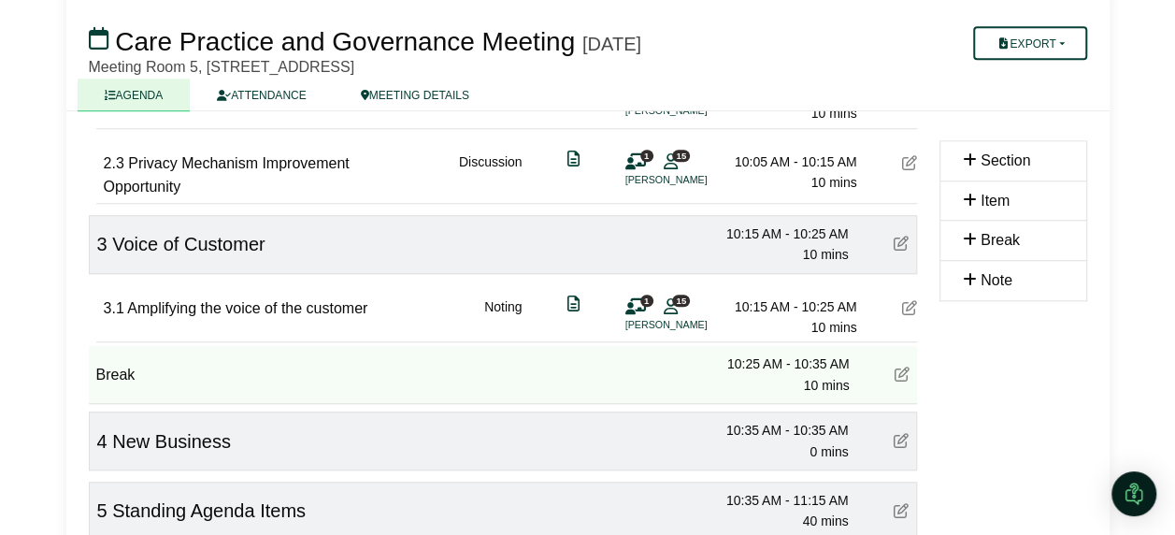
scroll to position [561, 0]
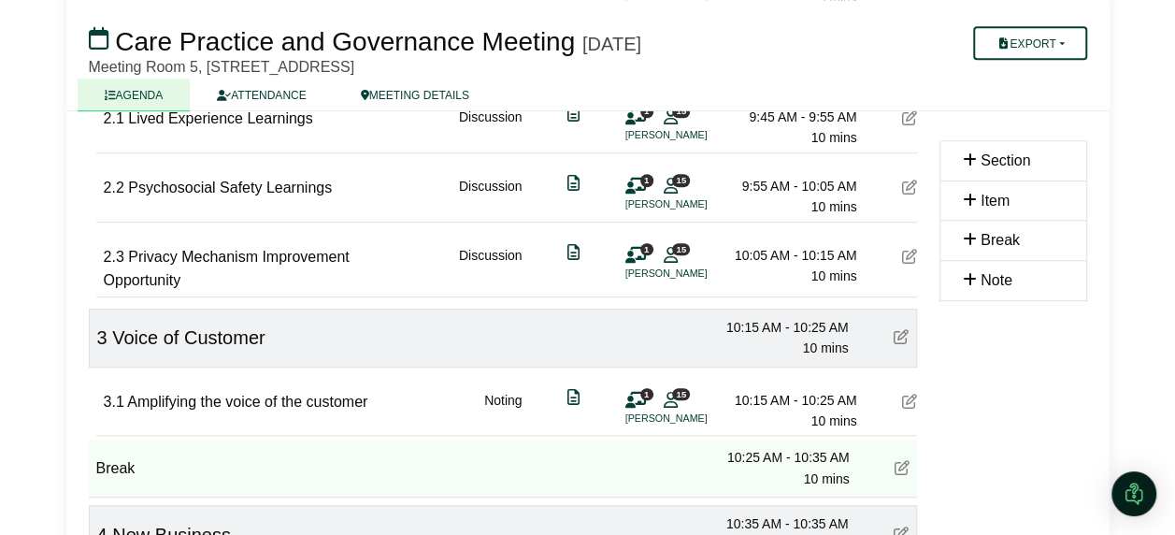
click at [902, 180] on icon at bounding box center [909, 186] width 15 height 15
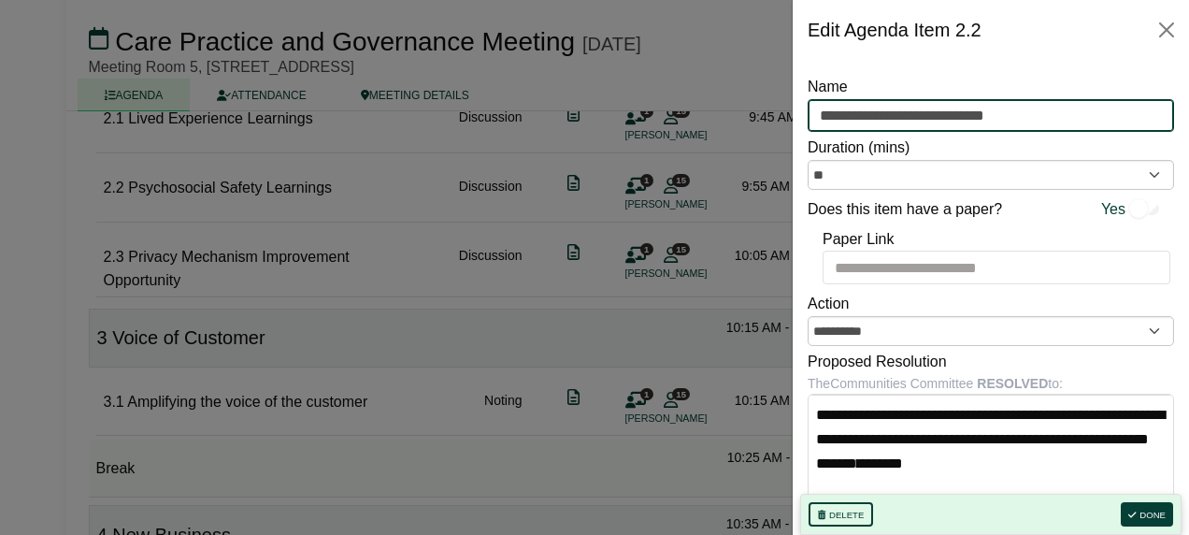
drag, startPoint x: 1043, startPoint y: 117, endPoint x: 658, endPoint y: 118, distance: 385.0
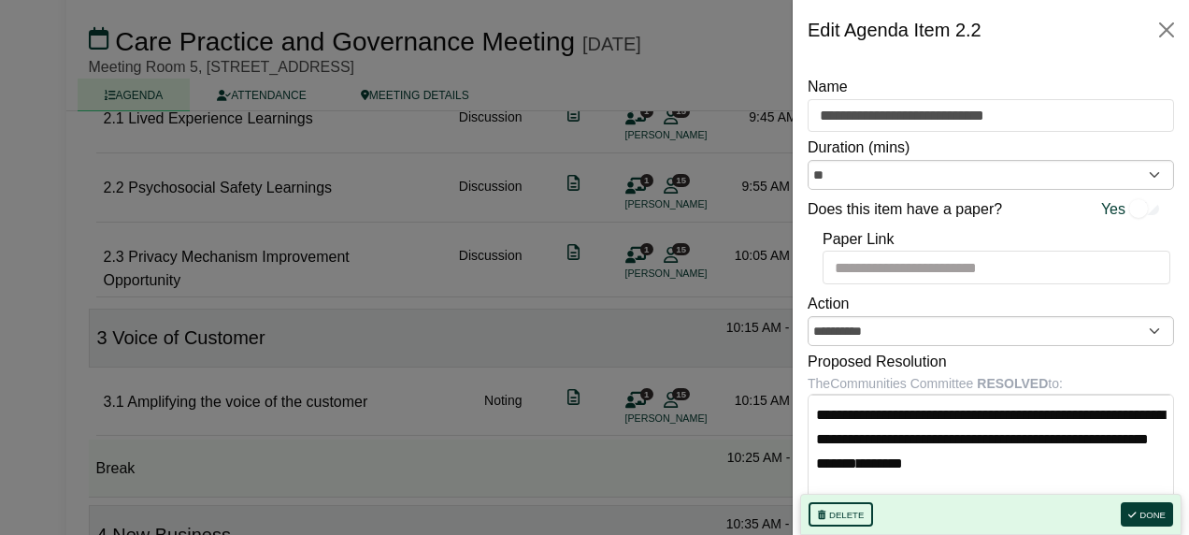
click at [1174, 524] on div "Delete Done" at bounding box center [990, 513] width 381 height 41
click at [1153, 508] on button "Done" at bounding box center [1146, 514] width 52 height 24
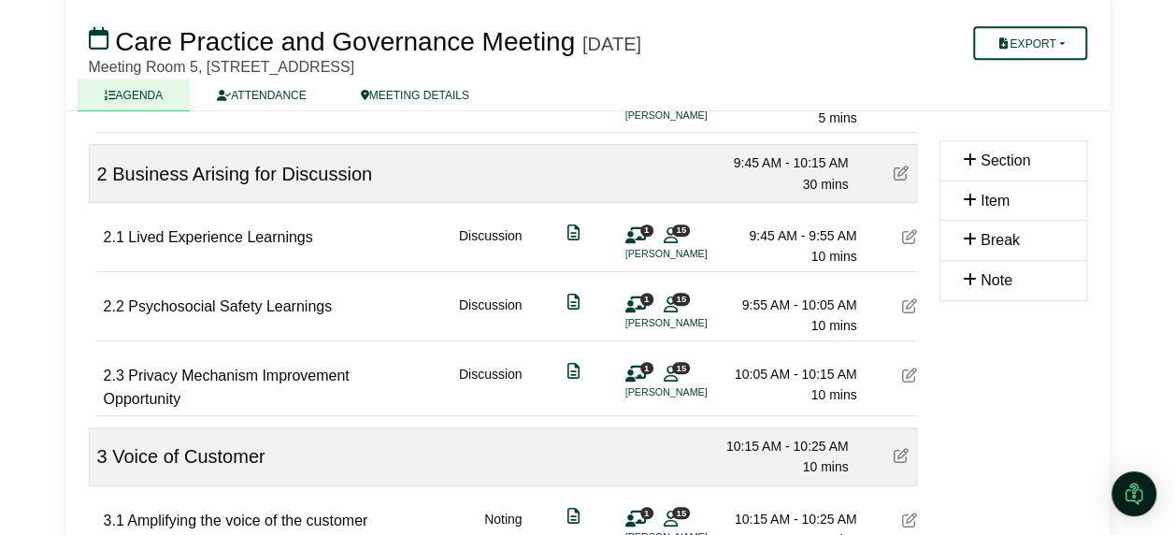
scroll to position [280, 0]
